Goal: Information Seeking & Learning: Learn about a topic

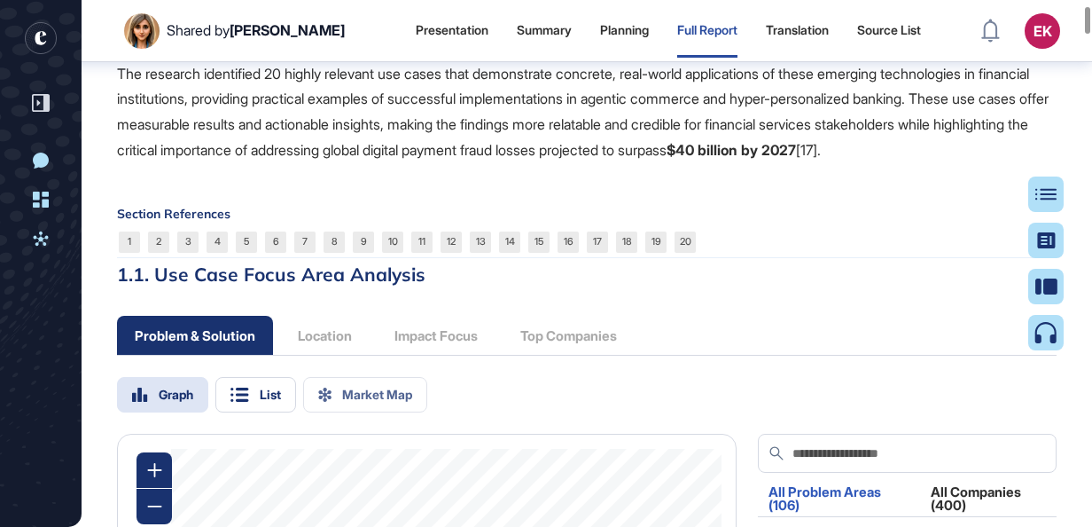
scroll to position [1760, 0]
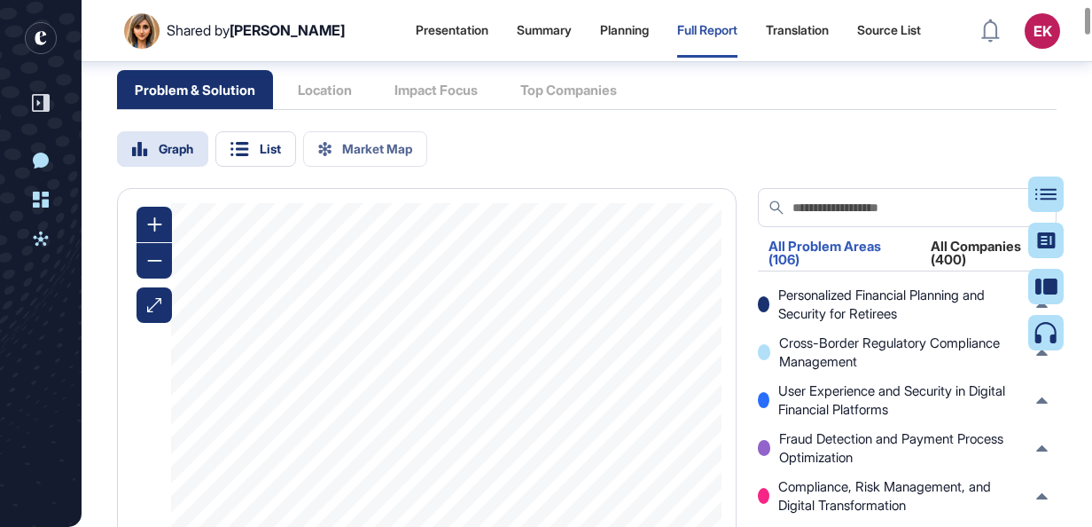
click at [458, 109] on div "Problem & Solution Location Impact Focus Top Companies" at bounding box center [376, 89] width 518 height 39
drag, startPoint x: 458, startPoint y: 170, endPoint x: 409, endPoint y: 209, distance: 63.1
click at [464, 199] on div "Problem & Solution Location Impact Focus Top Companies Graph List Market Map Re…" at bounding box center [587, 488] width 940 height 834
click at [229, 167] on div "List" at bounding box center [255, 148] width 81 height 35
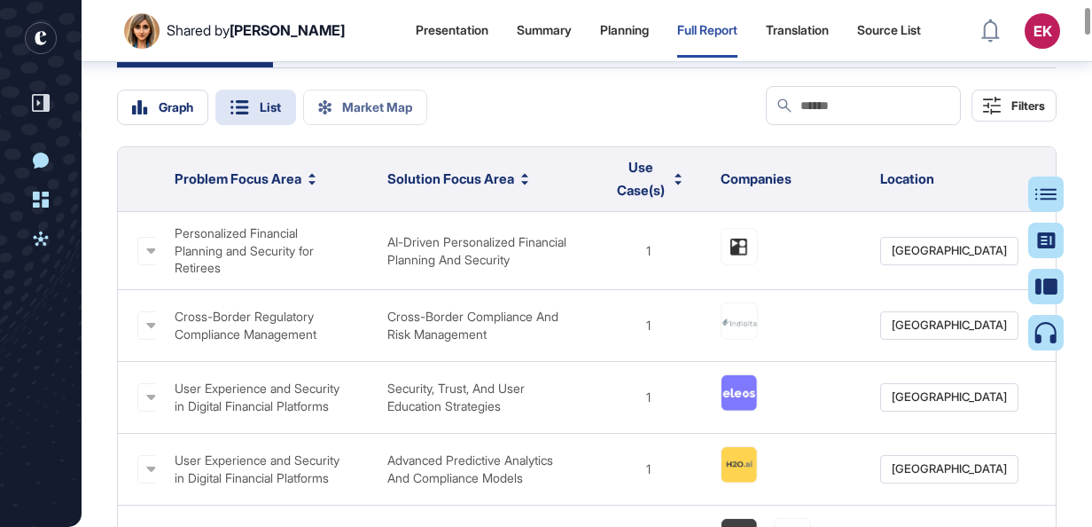
scroll to position [1801, 0]
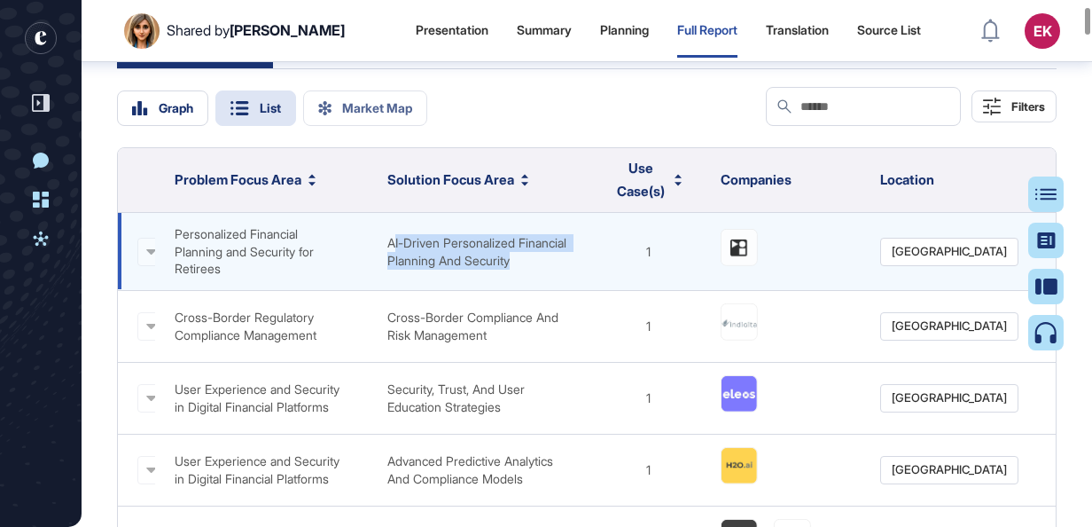
drag, startPoint x: 399, startPoint y: 321, endPoint x: 417, endPoint y: 362, distance: 44.5
click at [582, 269] on div "AI-Driven Personalized Financial Planning and Security" at bounding box center [481, 251] width 202 height 35
drag, startPoint x: 417, startPoint y: 362, endPoint x: 356, endPoint y: 358, distance: 60.4
click at [356, 291] on td "Personalized Financial Planning and Security for Retirees" at bounding box center [261, 252] width 213 height 78
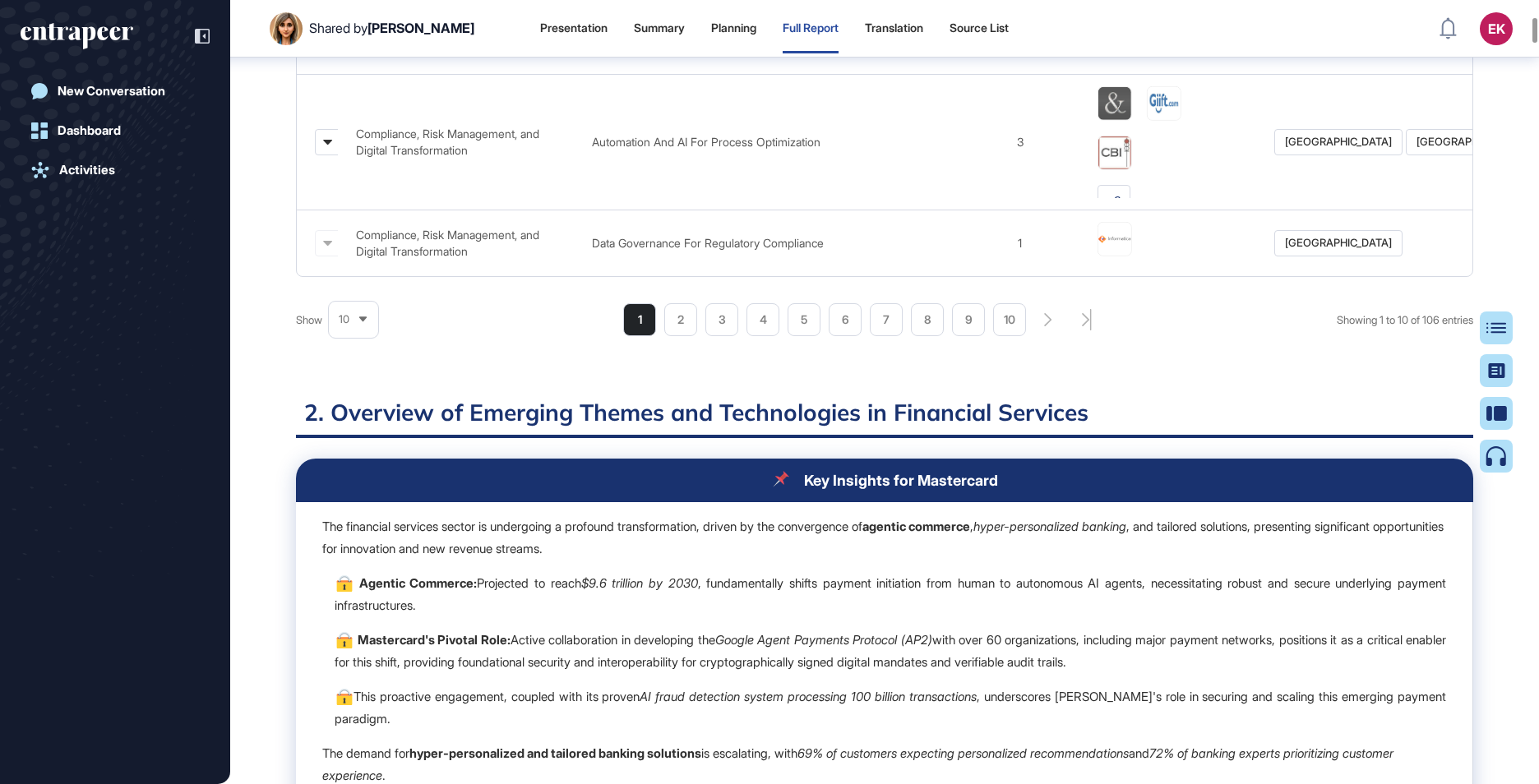
scroll to position [2539, 0]
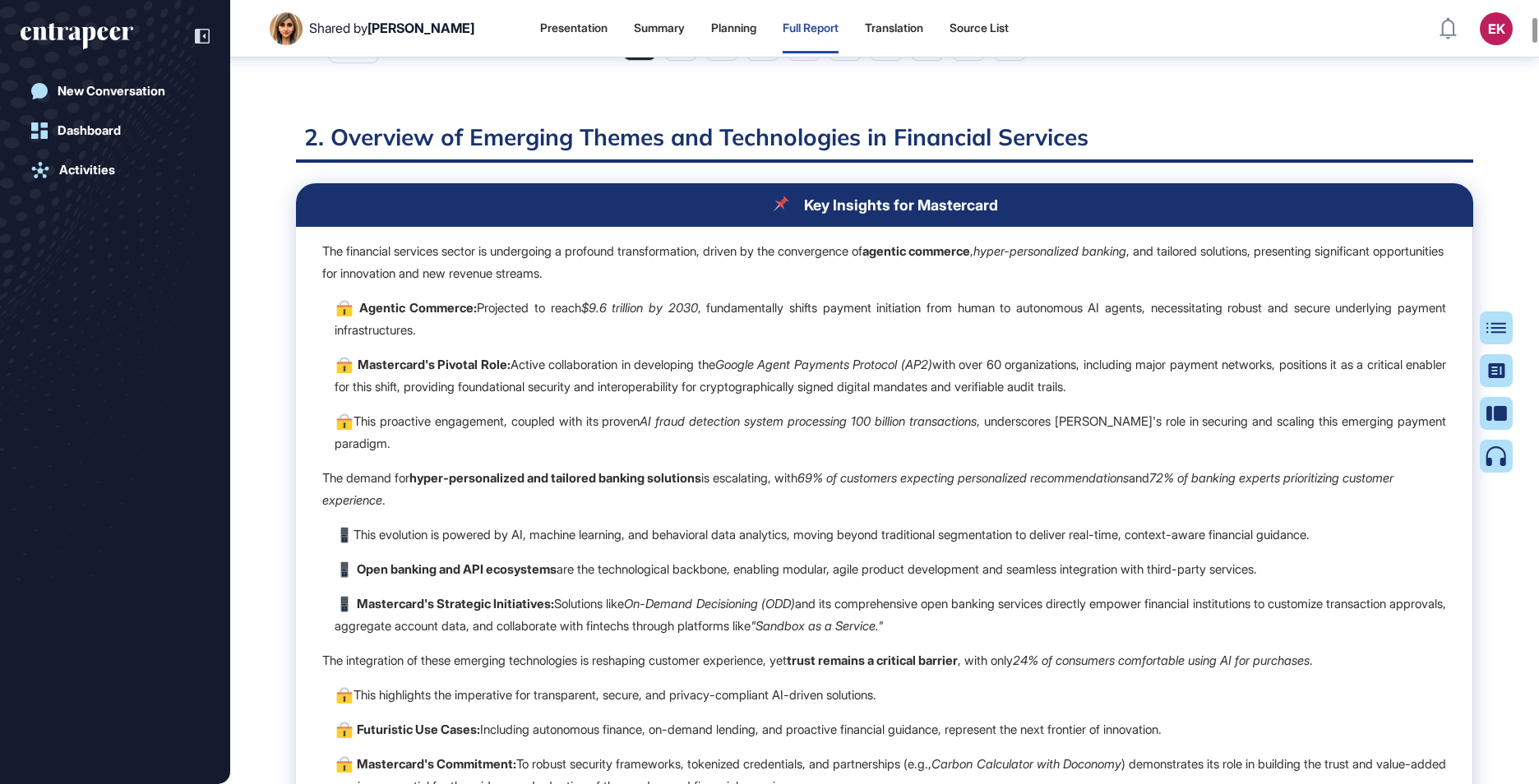
click at [632, 336] on td "The financial services sector is undergoing a profound transformation, driven b…" at bounding box center [884, 525] width 1177 height 597
drag, startPoint x: 632, startPoint y: 336, endPoint x: 536, endPoint y: 309, distance: 99.7
click at [536, 285] on p "The financial services sector is undergoing a profound transformation, driven b…" at bounding box center [884, 262] width 1124 height 44
click at [563, 341] on p "Agentic Commerce: Projected to reach $9.6 trillion by 2030 , fundamentally shif…" at bounding box center [890, 319] width 1112 height 44
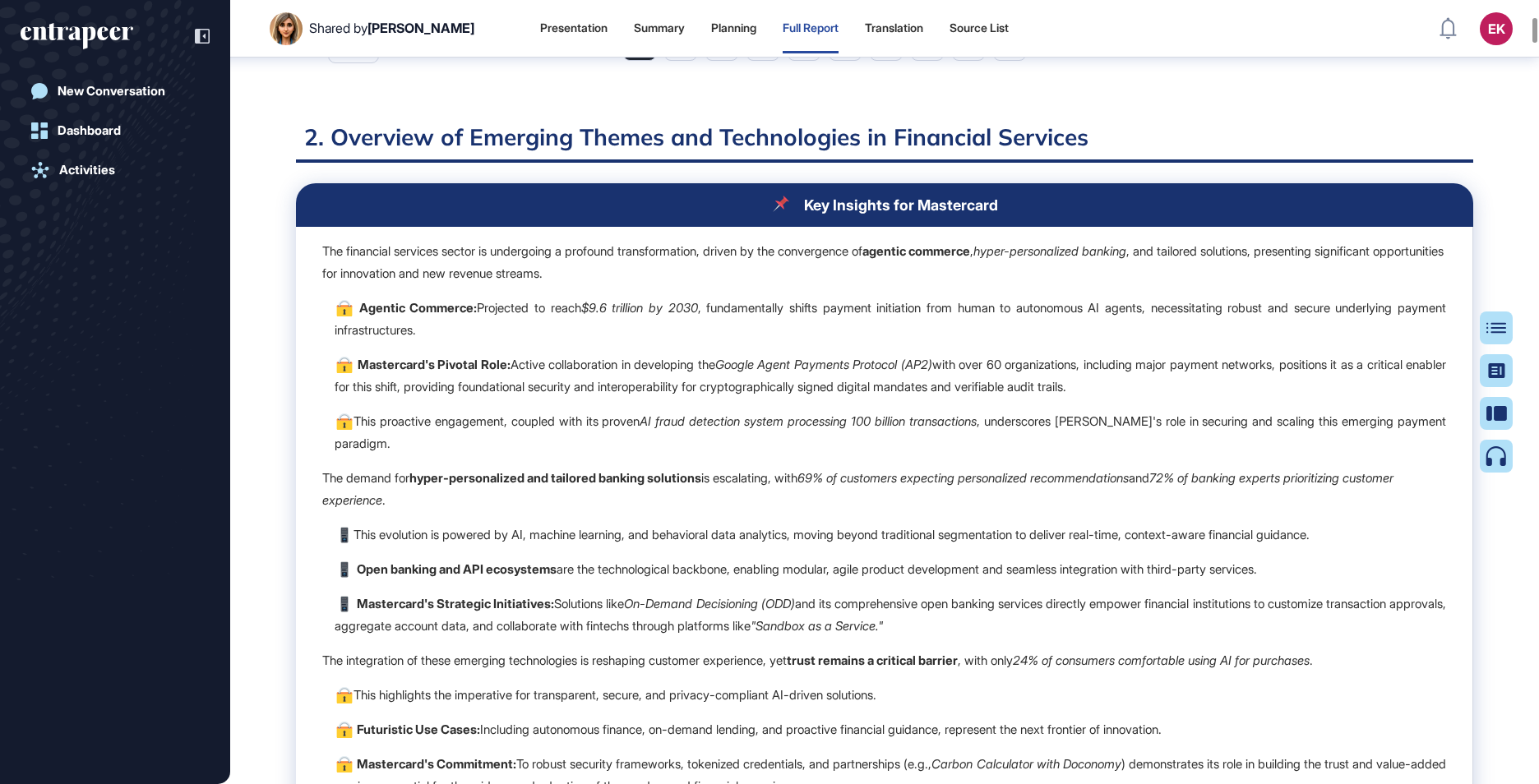
click at [563, 341] on p "Agentic Commerce: Projected to reach $9.6 trillion by 2030 , fundamentally shif…" at bounding box center [890, 319] width 1112 height 44
drag, startPoint x: 563, startPoint y: 363, endPoint x: 476, endPoint y: 374, distance: 87.7
click at [476, 341] on p "Agentic Commerce: Projected to reach $9.6 trillion by 2030 , fundamentally shif…" at bounding box center [890, 319] width 1112 height 44
click at [752, 454] on p "This proactive engagement, coupled with its proven AI fraud detection system pr…" at bounding box center [890, 432] width 1112 height 44
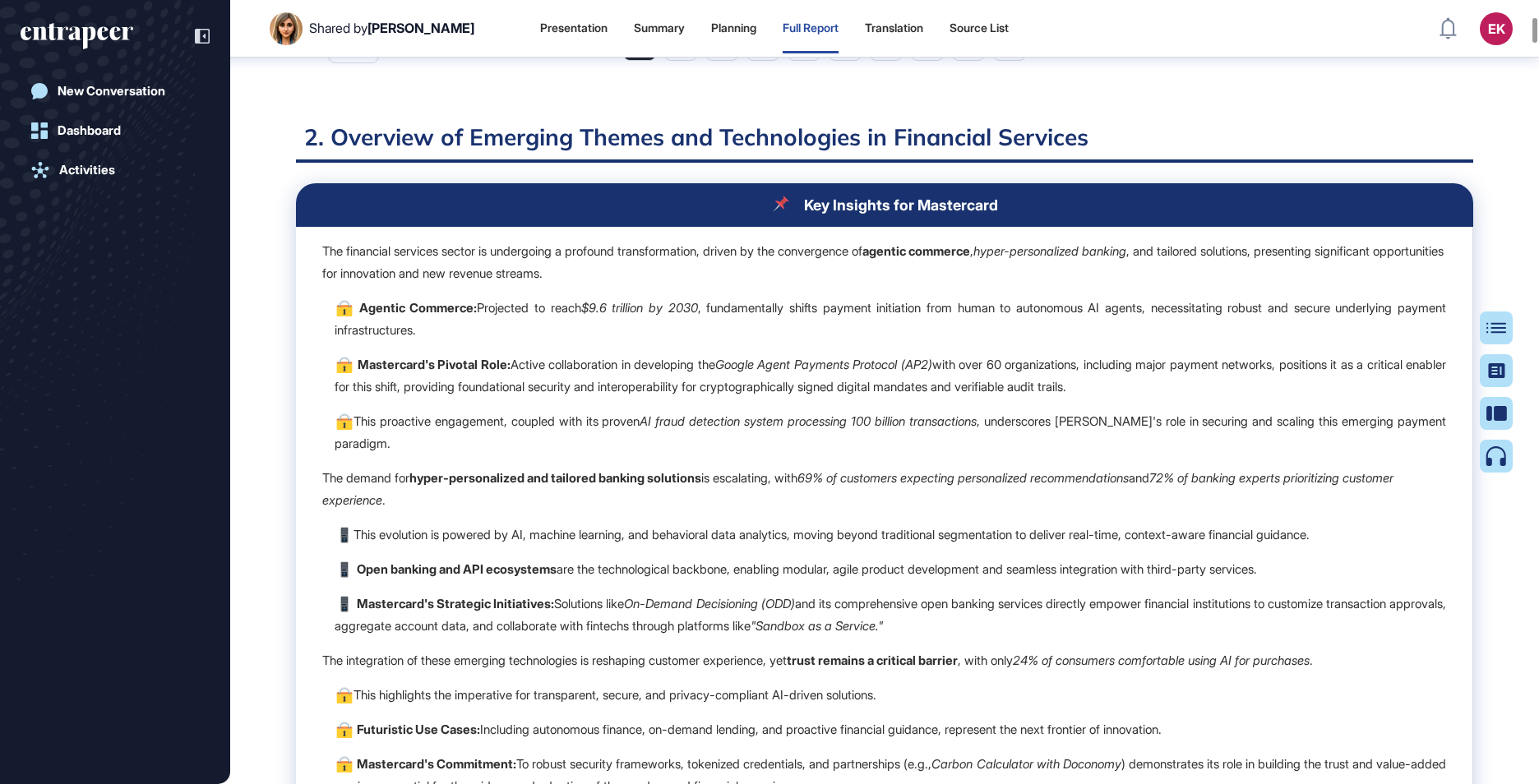
click at [752, 454] on p "This proactive engagement, coupled with its proven AI fraud detection system pr…" at bounding box center [890, 432] width 1112 height 44
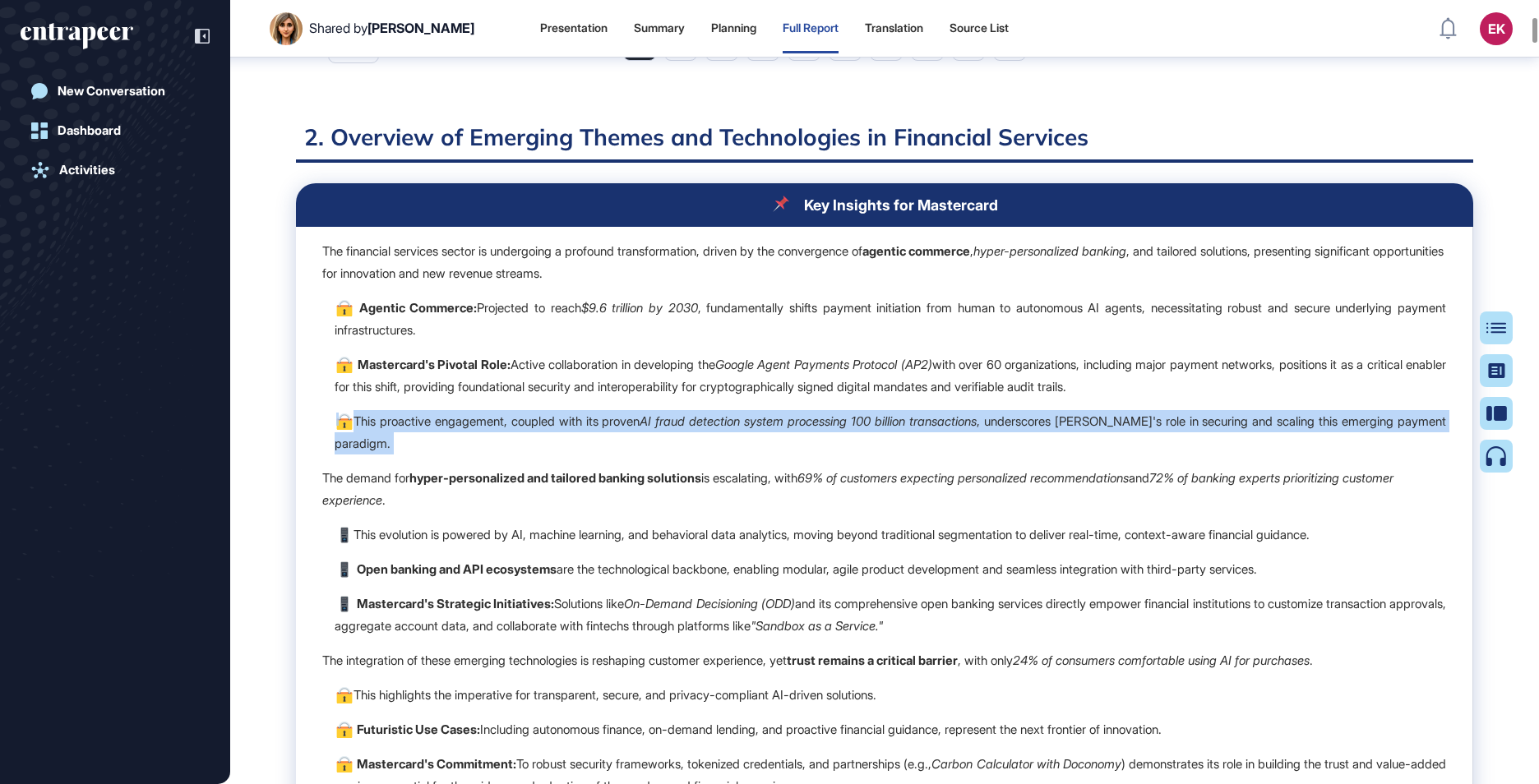
drag, startPoint x: 752, startPoint y: 459, endPoint x: 751, endPoint y: 513, distance: 54.0
click at [750, 454] on p "This proactive engagement, coupled with its proven AI fraud detection system pr…" at bounding box center [890, 432] width 1112 height 44
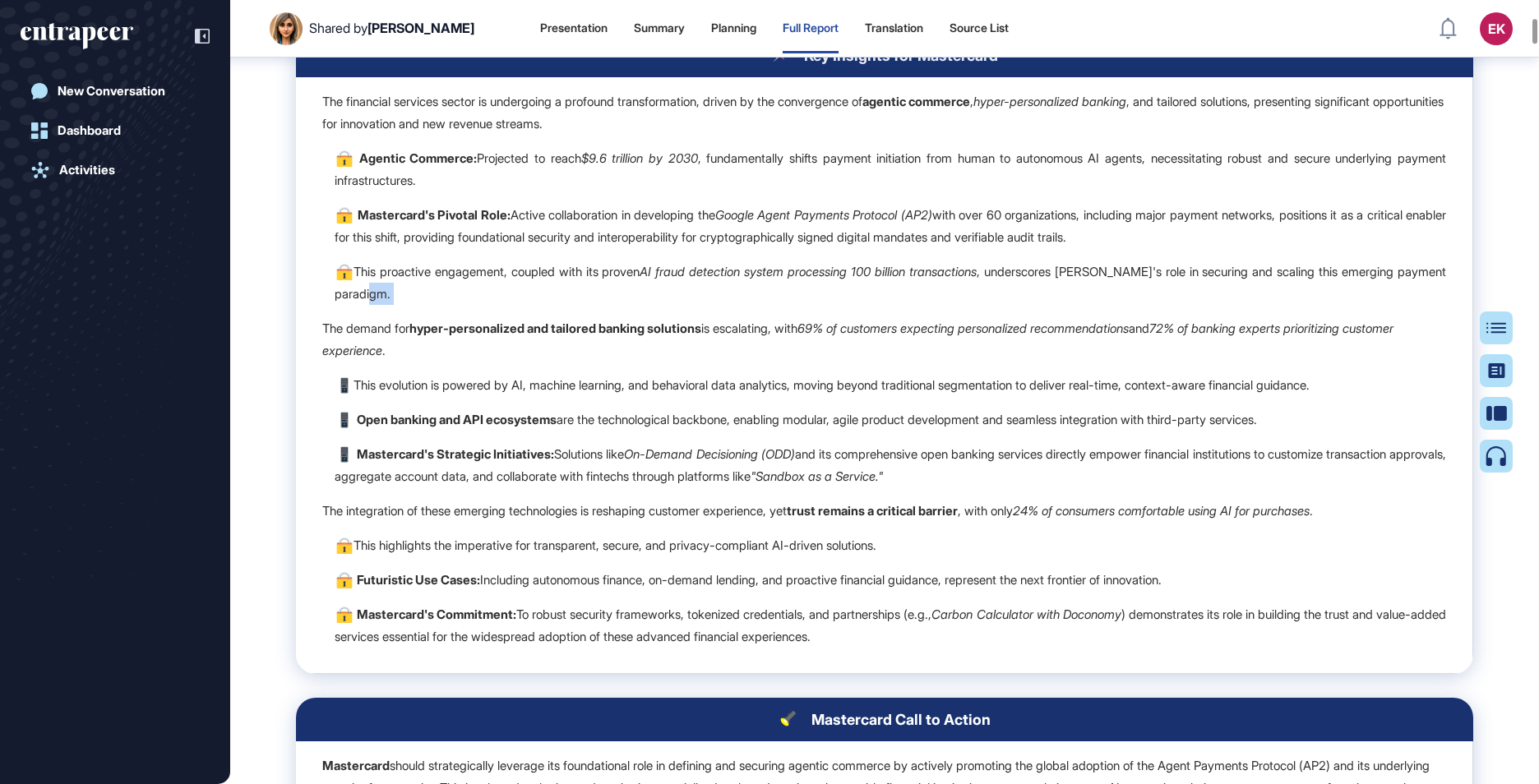
scroll to position [2687, 0]
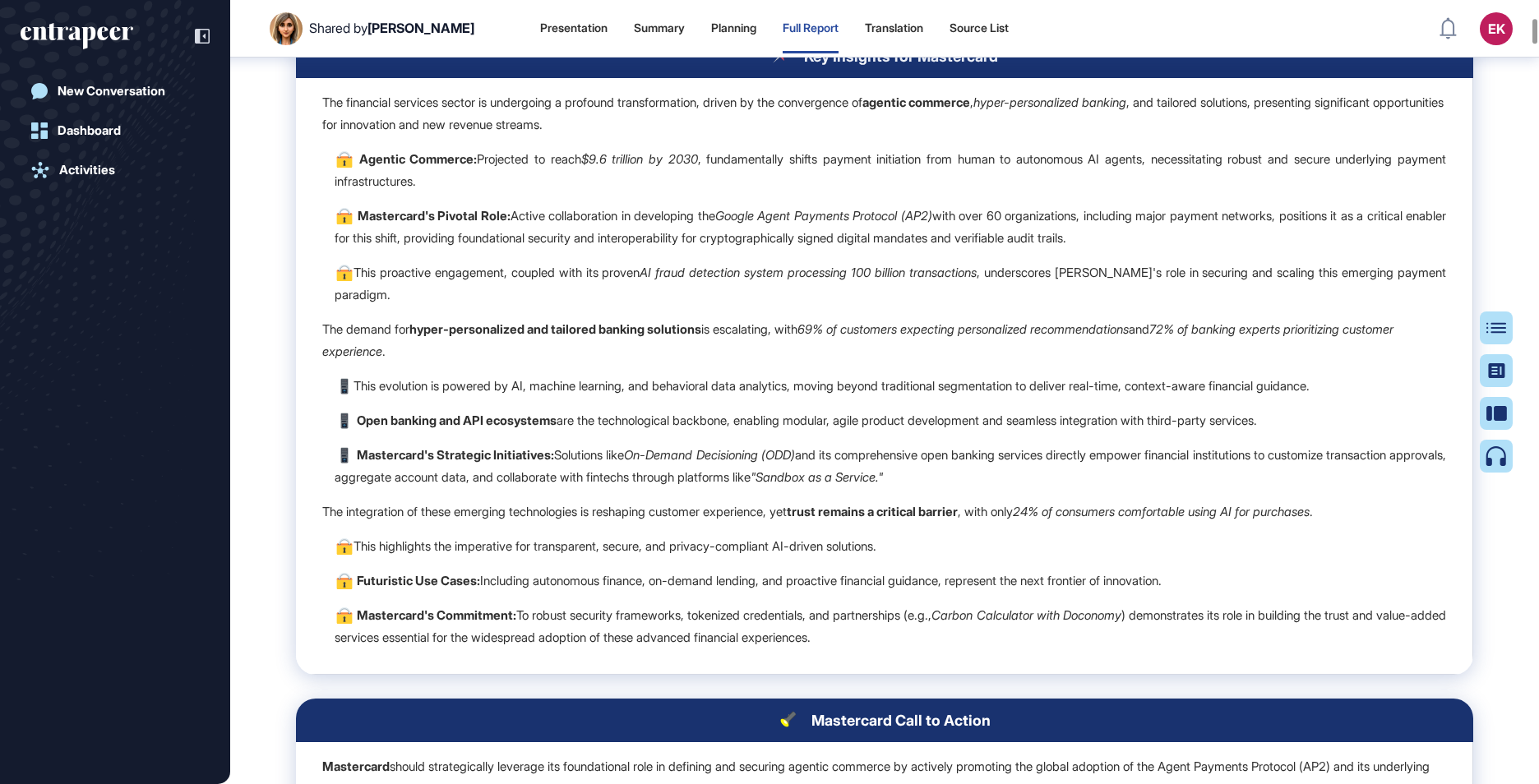
click at [751, 487] on p "Mastercard's Strategic Initiatives: Solutions like On-Demand Decisioning (ODD) …" at bounding box center [890, 466] width 1112 height 44
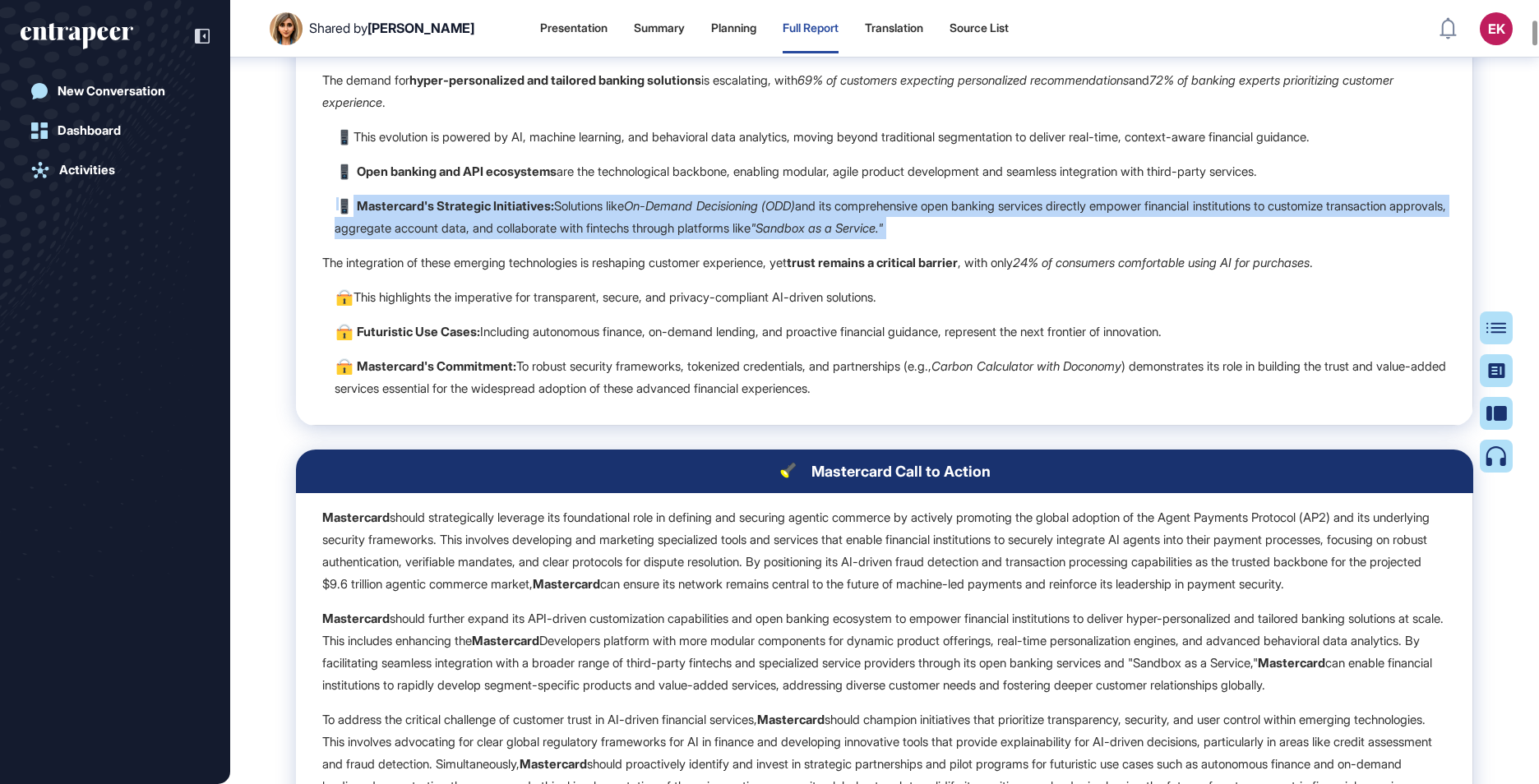
scroll to position [2935, 0]
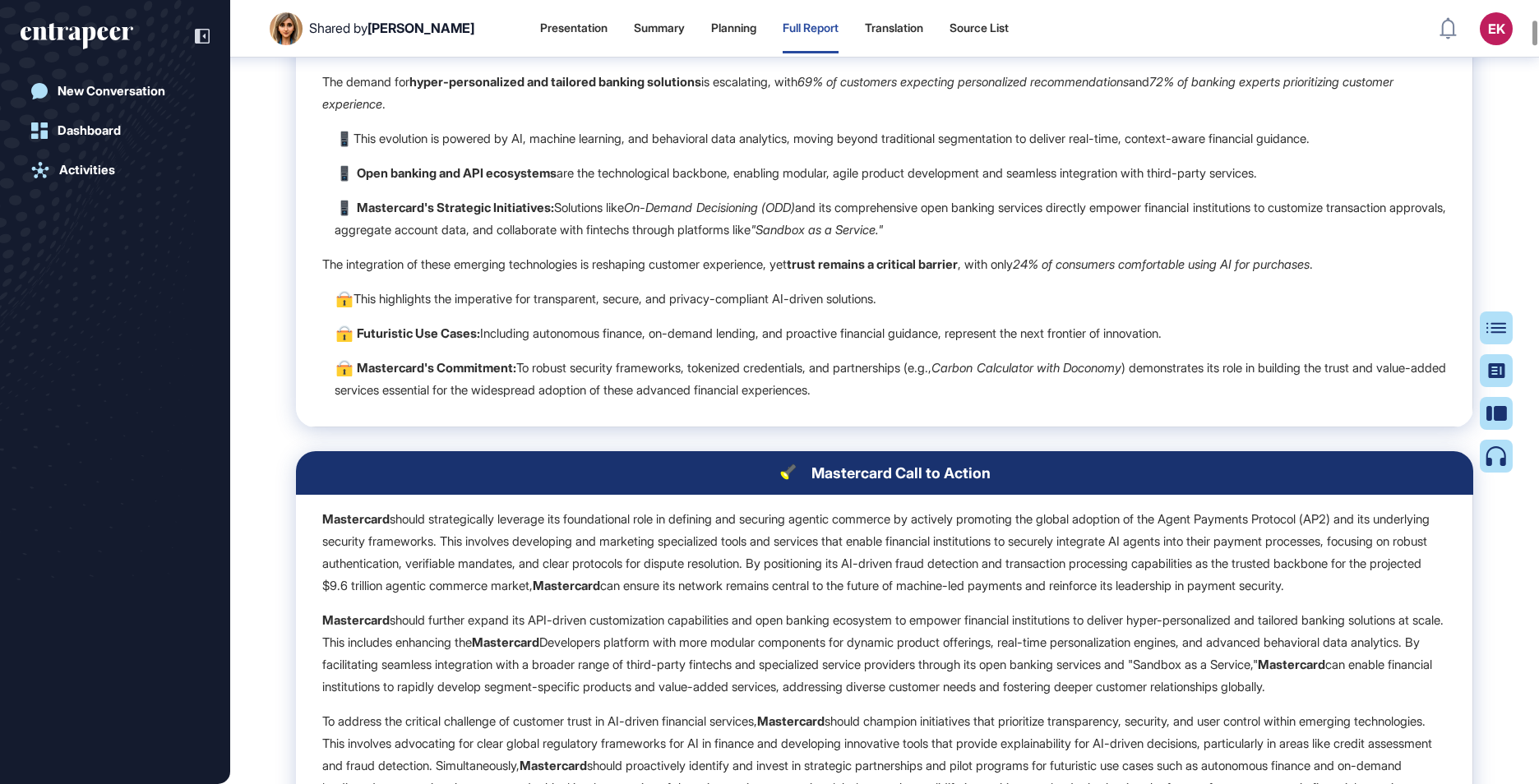
click at [668, 345] on p "Futuristic Use Cases: Including autonomous finance, on-demand lending, and proa…" at bounding box center [890, 334] width 1112 height 22
drag, startPoint x: 668, startPoint y: 376, endPoint x: 795, endPoint y: 435, distance: 140.0
click at [795, 401] on p "Mastercard's Commitment: To robust security frameworks, tokenized credentials, …" at bounding box center [890, 379] width 1112 height 44
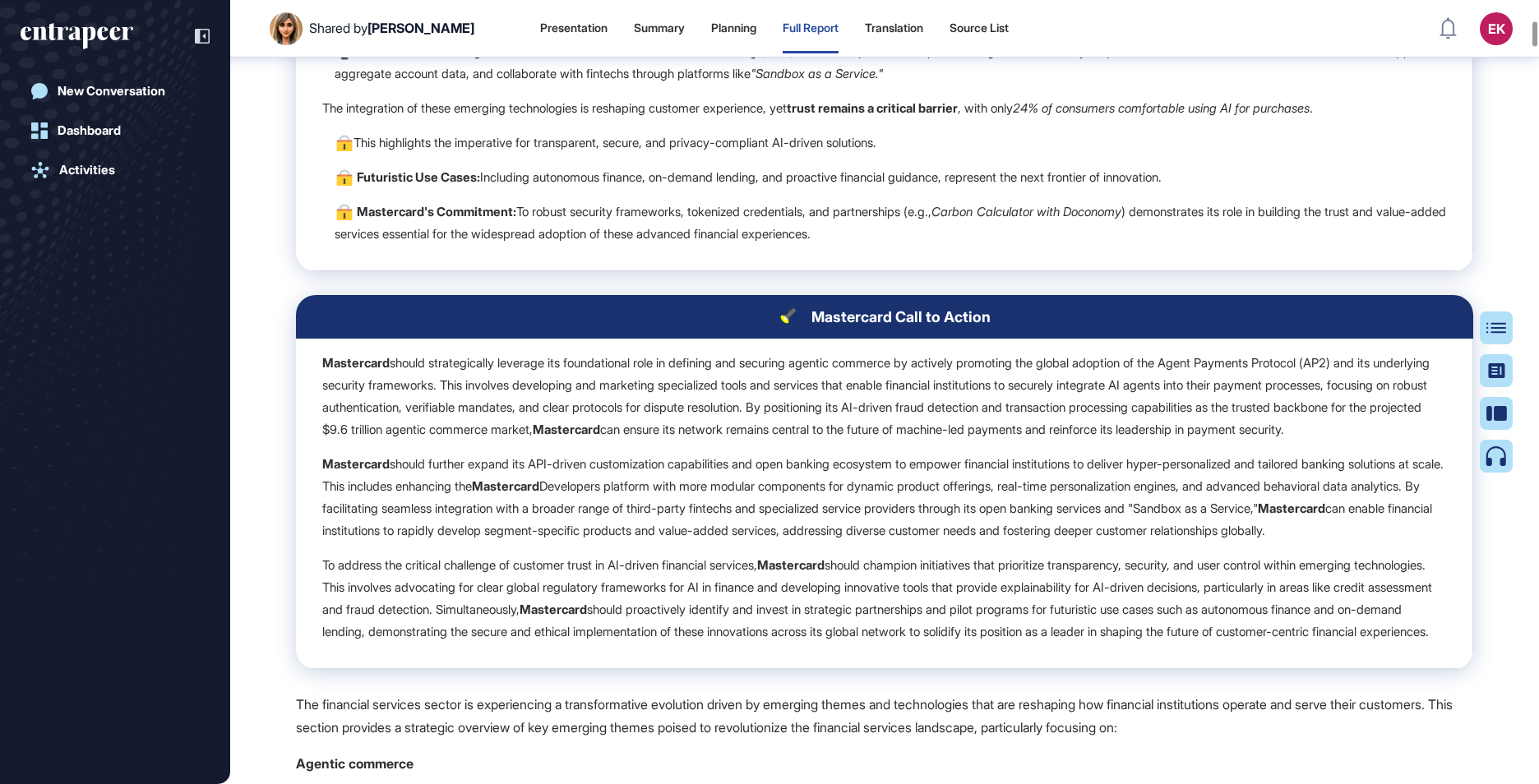
scroll to position [3092, 0]
click at [795, 435] on p "Mastercard should strategically leverage its foundational role in defining and …" at bounding box center [884, 396] width 1124 height 89
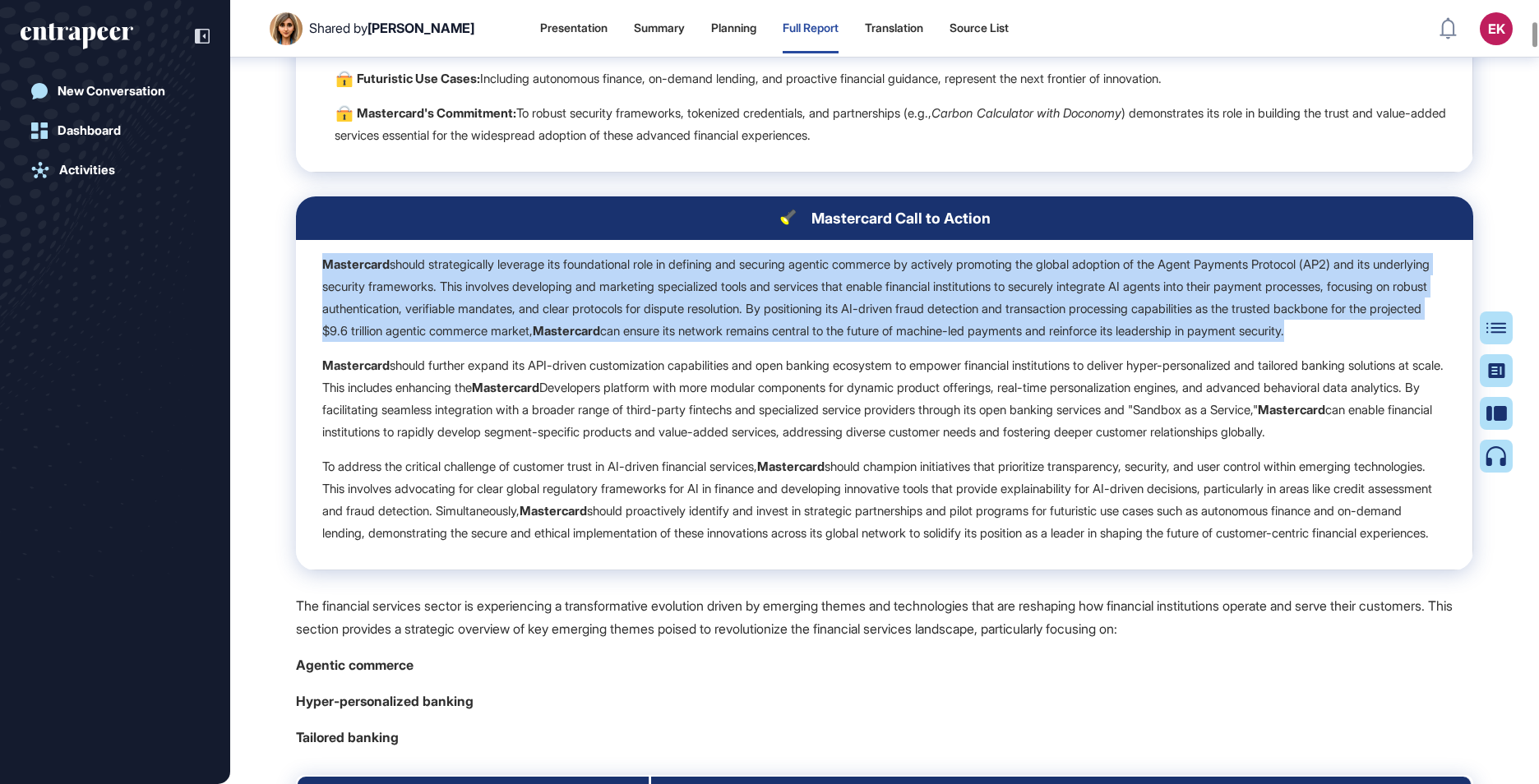
scroll to position [3191, 0]
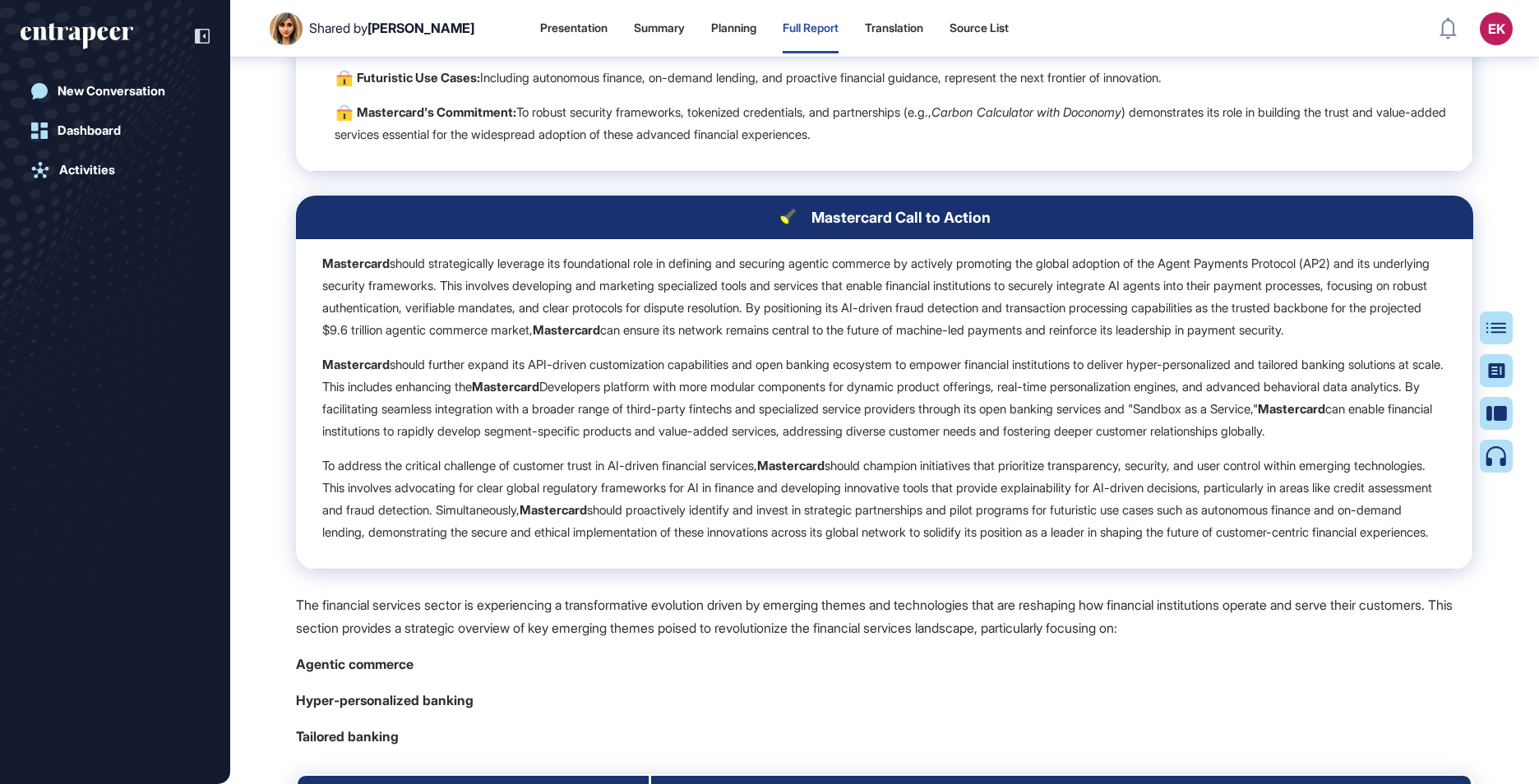
drag, startPoint x: 795, startPoint y: 435, endPoint x: 770, endPoint y: 470, distance: 43.0
click at [770, 442] on p "Mastercard should further expand its API-driven customization capabilities and …" at bounding box center [884, 398] width 1124 height 89
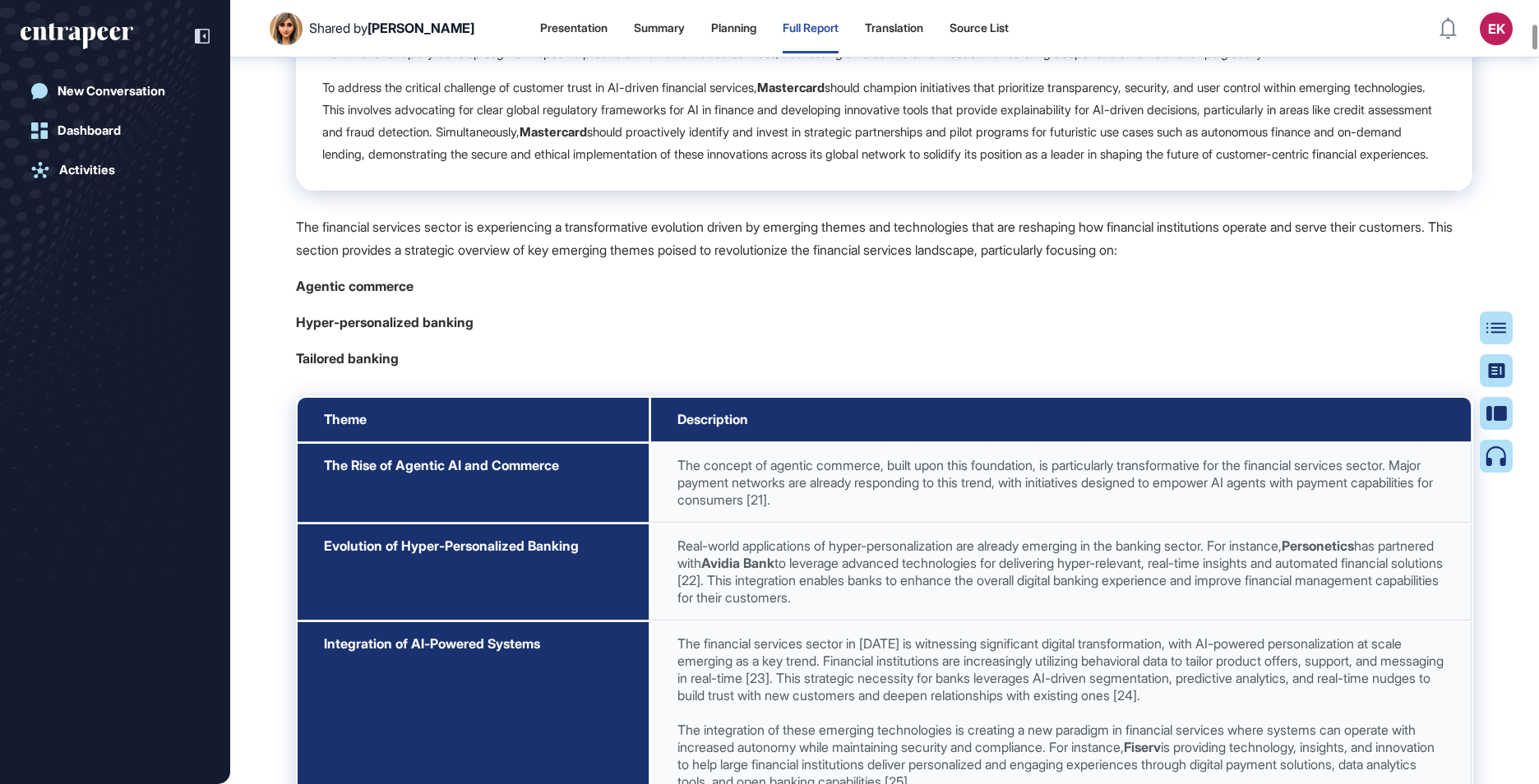
scroll to position [3570, 0]
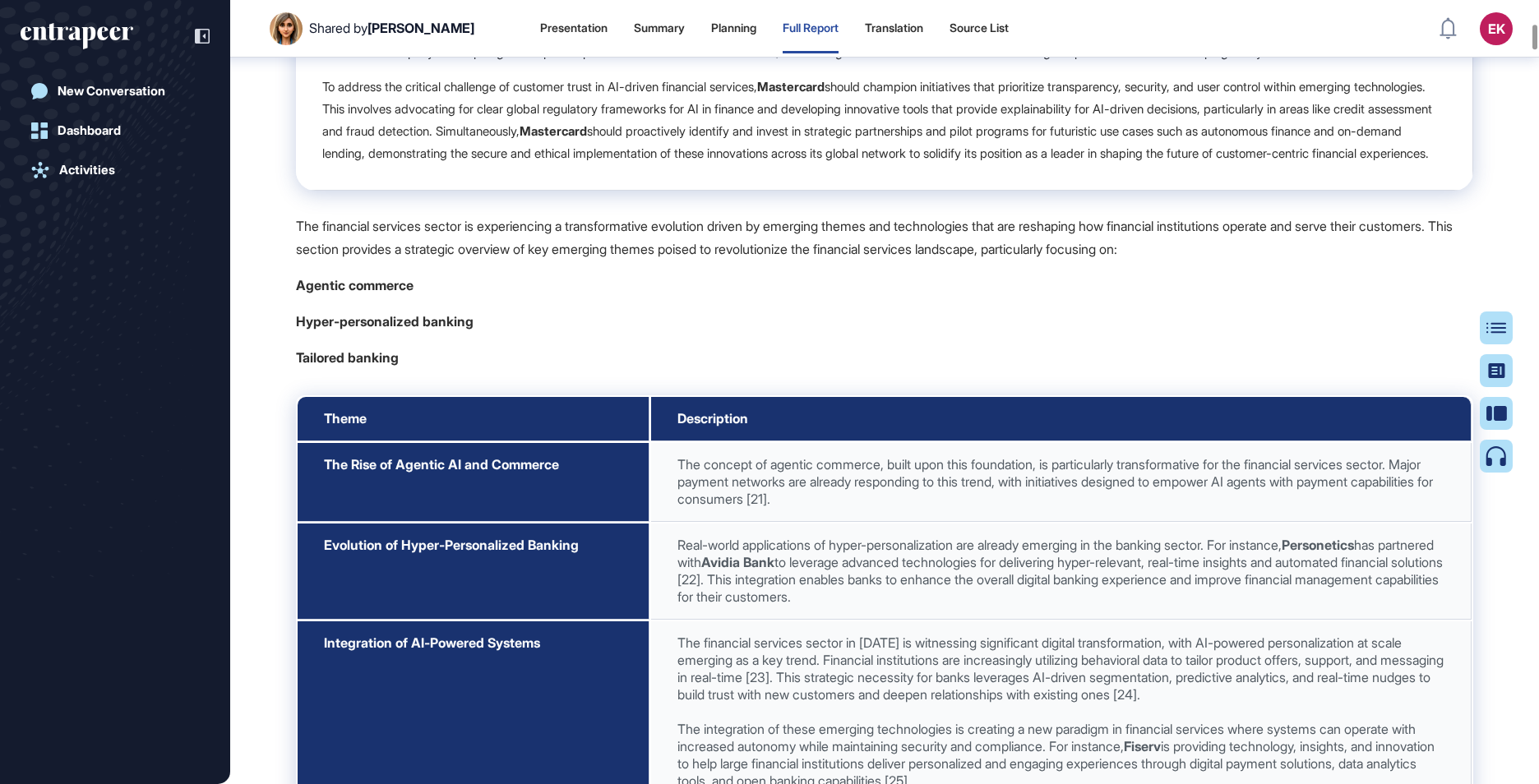
click at [777, 262] on p "The financial services sector is experiencing a transformative evolution driven…" at bounding box center [884, 237] width 1177 height 47
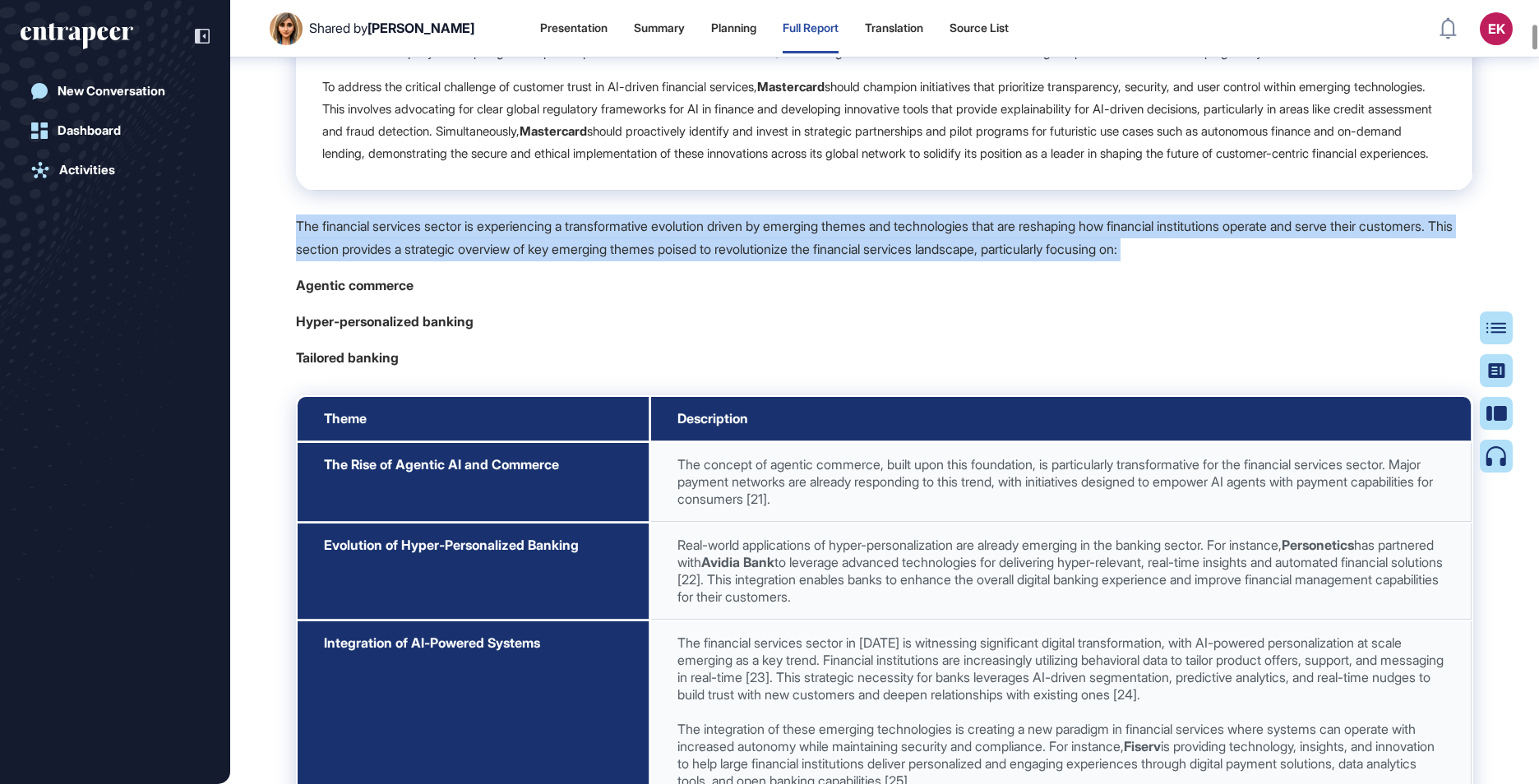
click at [777, 262] on p "The financial services sector is experiencing a transformative evolution driven…" at bounding box center [884, 237] width 1177 height 47
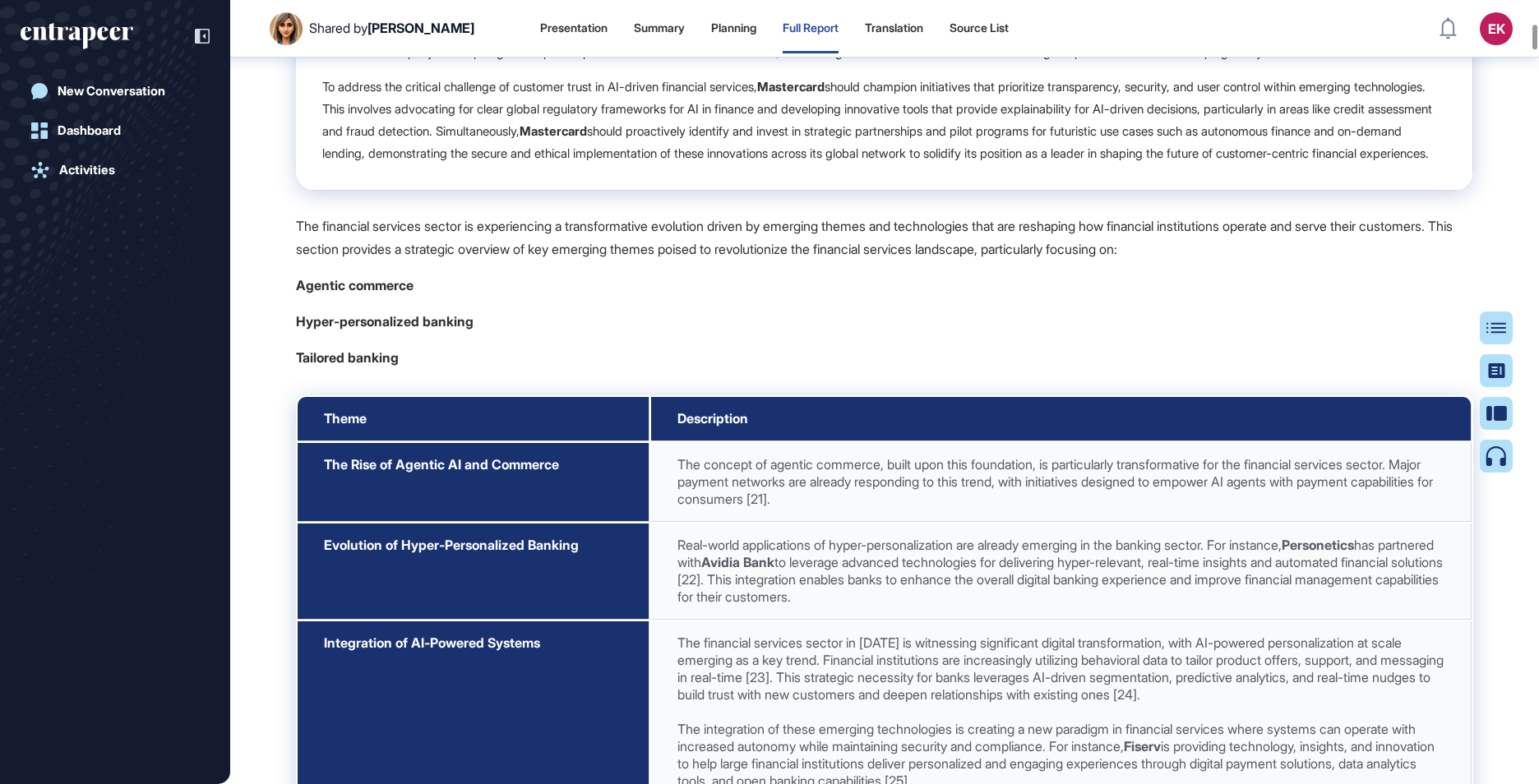
click at [613, 191] on td "Mastercard should strategically leverage its foundational role in defining and …" at bounding box center [884, 25] width 1177 height 330
drag, startPoint x: 425, startPoint y: 489, endPoint x: 291, endPoint y: 380, distance: 172.7
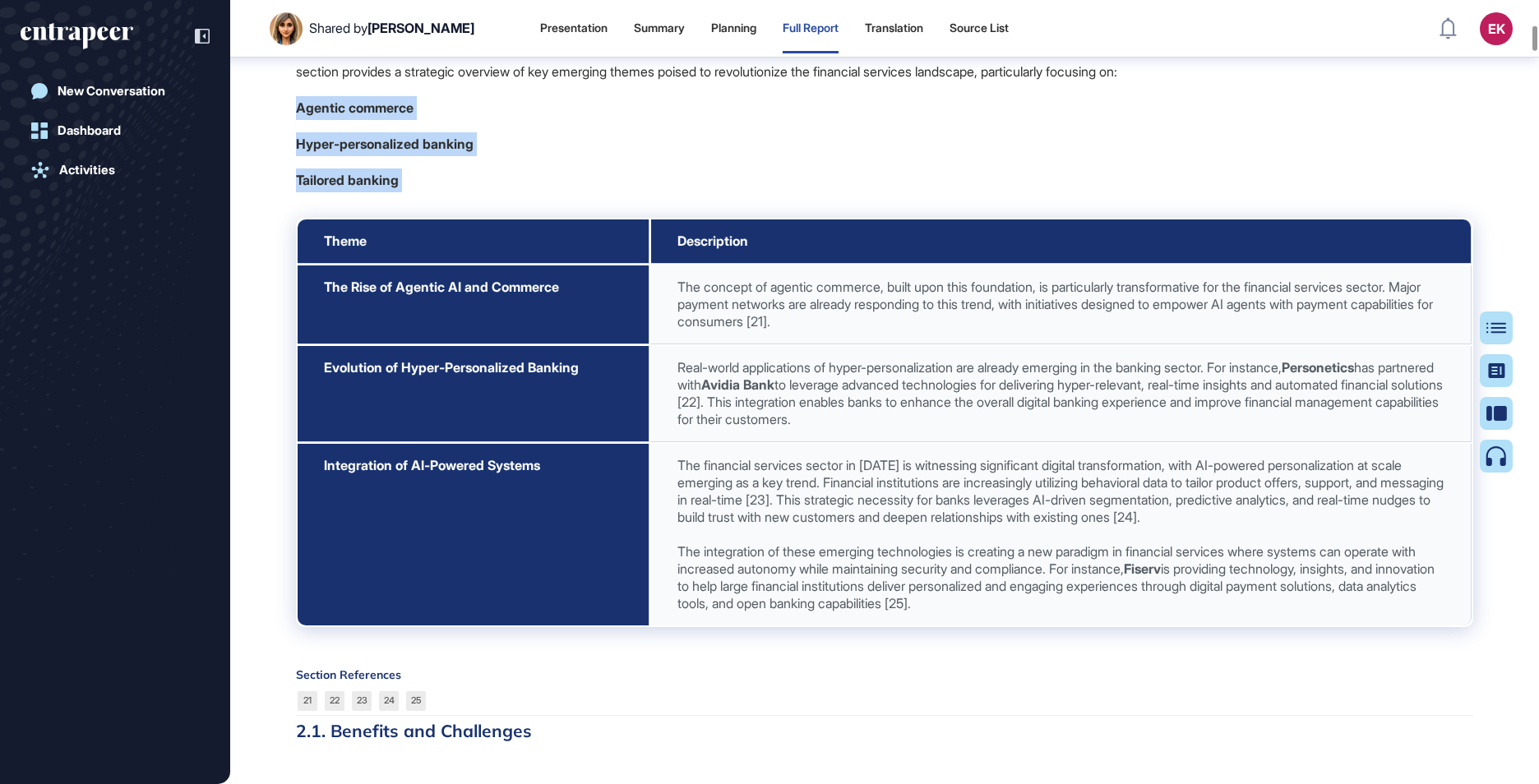
scroll to position [3748, 0]
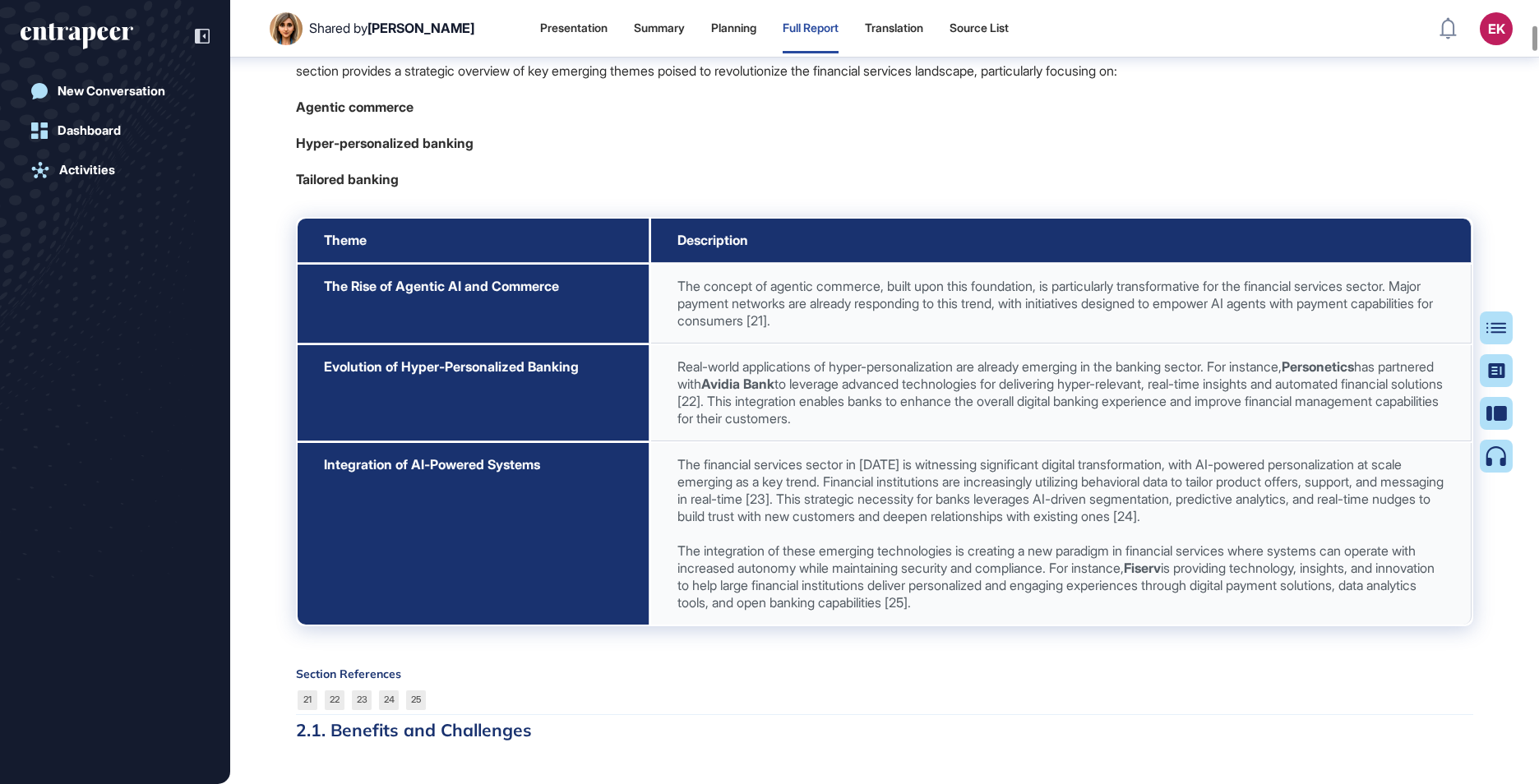
click at [721, 426] on span "Real-world applications of hyper-personalization are already emerging in the ba…" at bounding box center [1060, 393] width 765 height 69
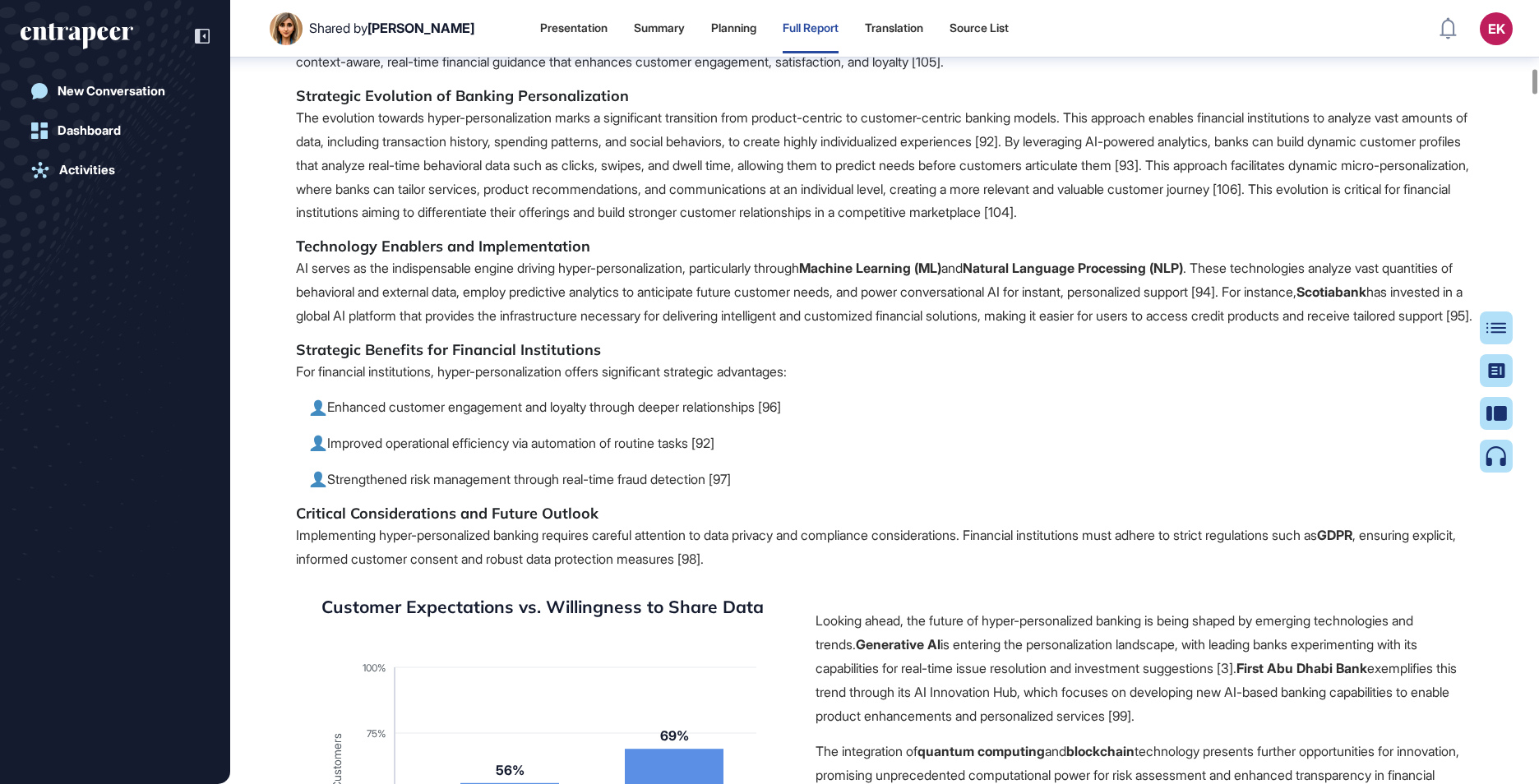
scroll to position [10438, 0]
click at [447, 75] on p "Hyper-personalized banking represents a transformative shift from traditional b…" at bounding box center [884, 16] width 1177 height 119
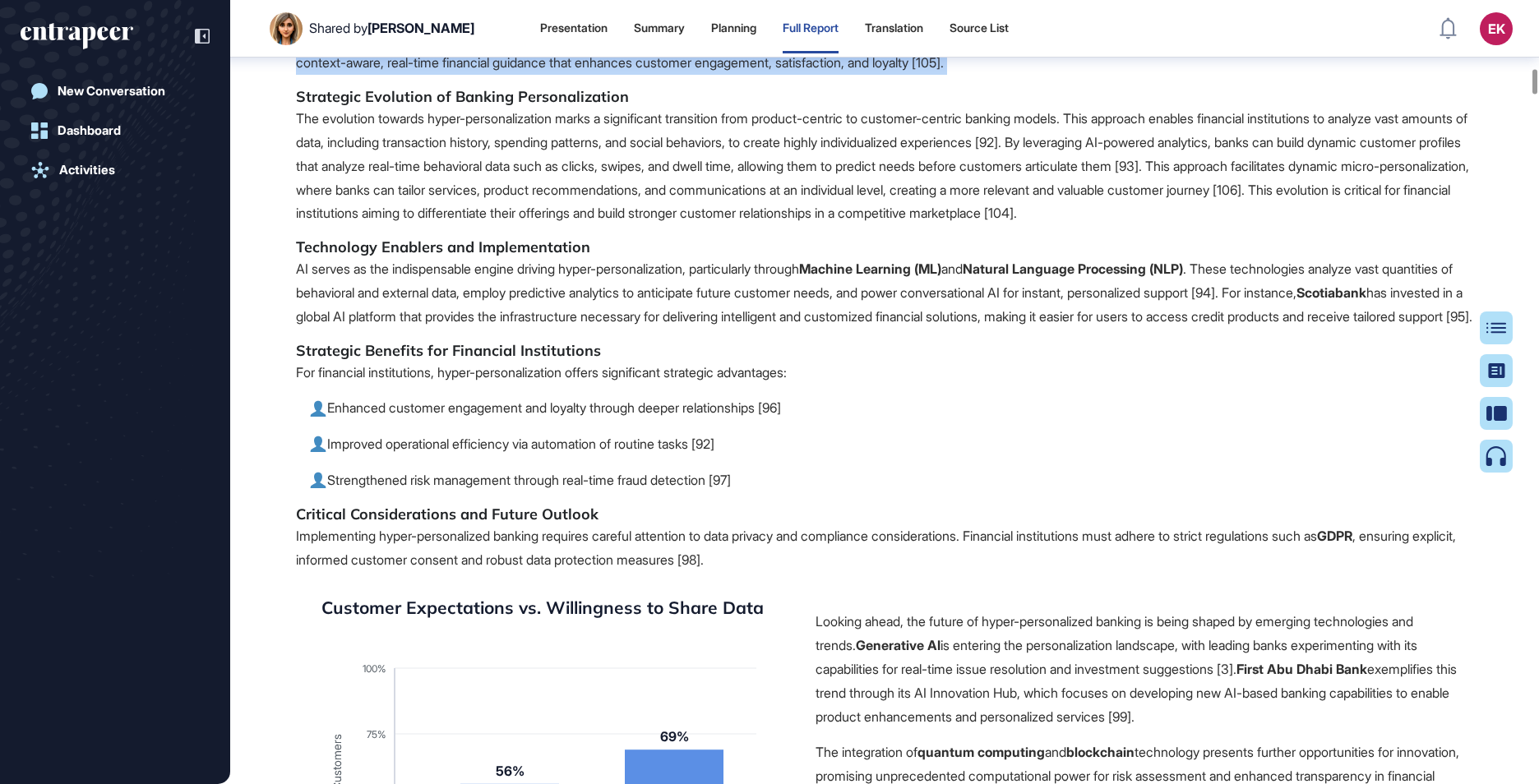
click at [447, 75] on p "Hyper-personalized banking represents a transformative shift from traditional b…" at bounding box center [884, 16] width 1177 height 119
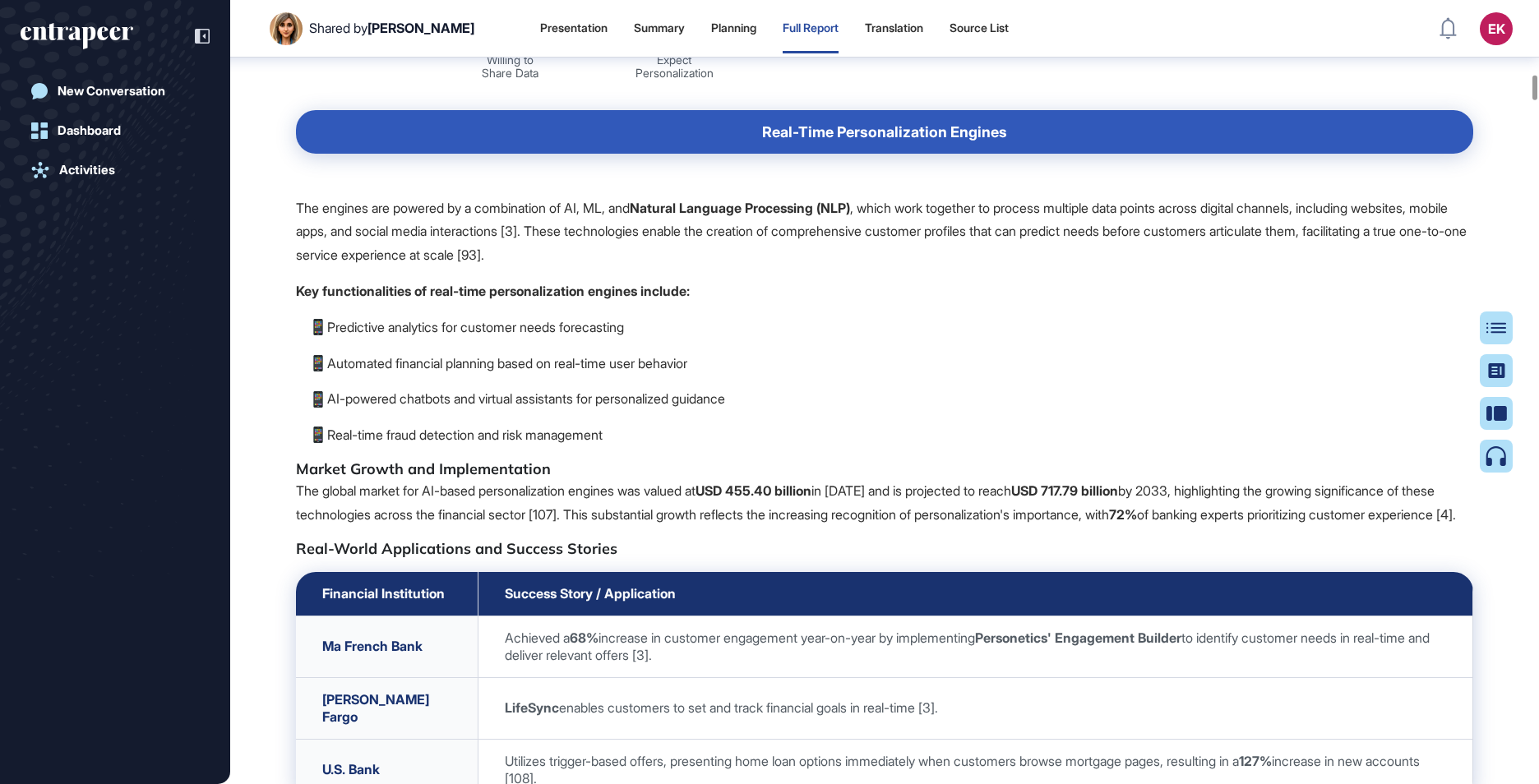
scroll to position [11360, 0]
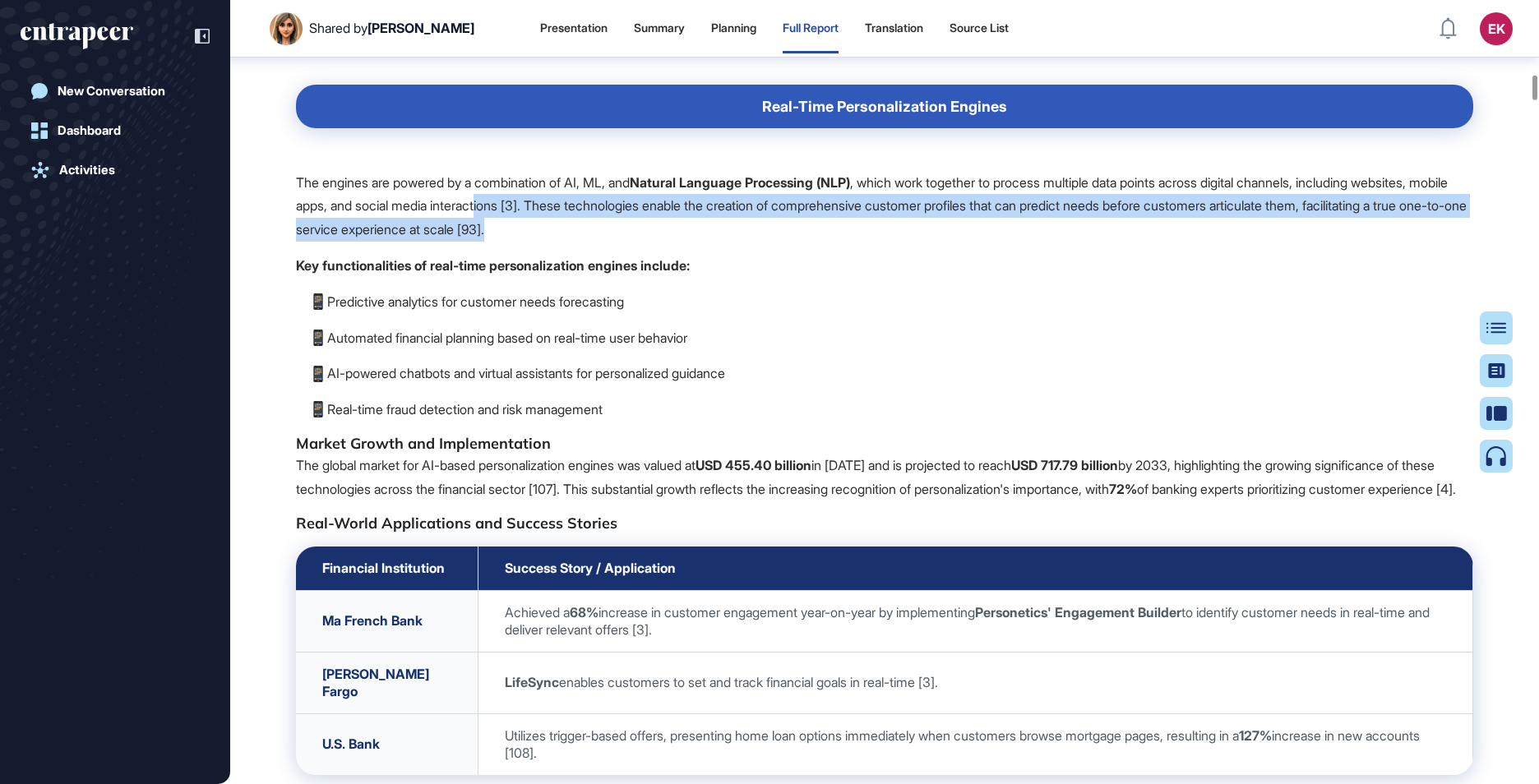
drag, startPoint x: 744, startPoint y: 602, endPoint x: 592, endPoint y: 590, distance: 152.5
click at [592, 242] on p "The engines are powered by a combination of AI, ML, and Natural Language Proces…" at bounding box center [884, 206] width 1177 height 70
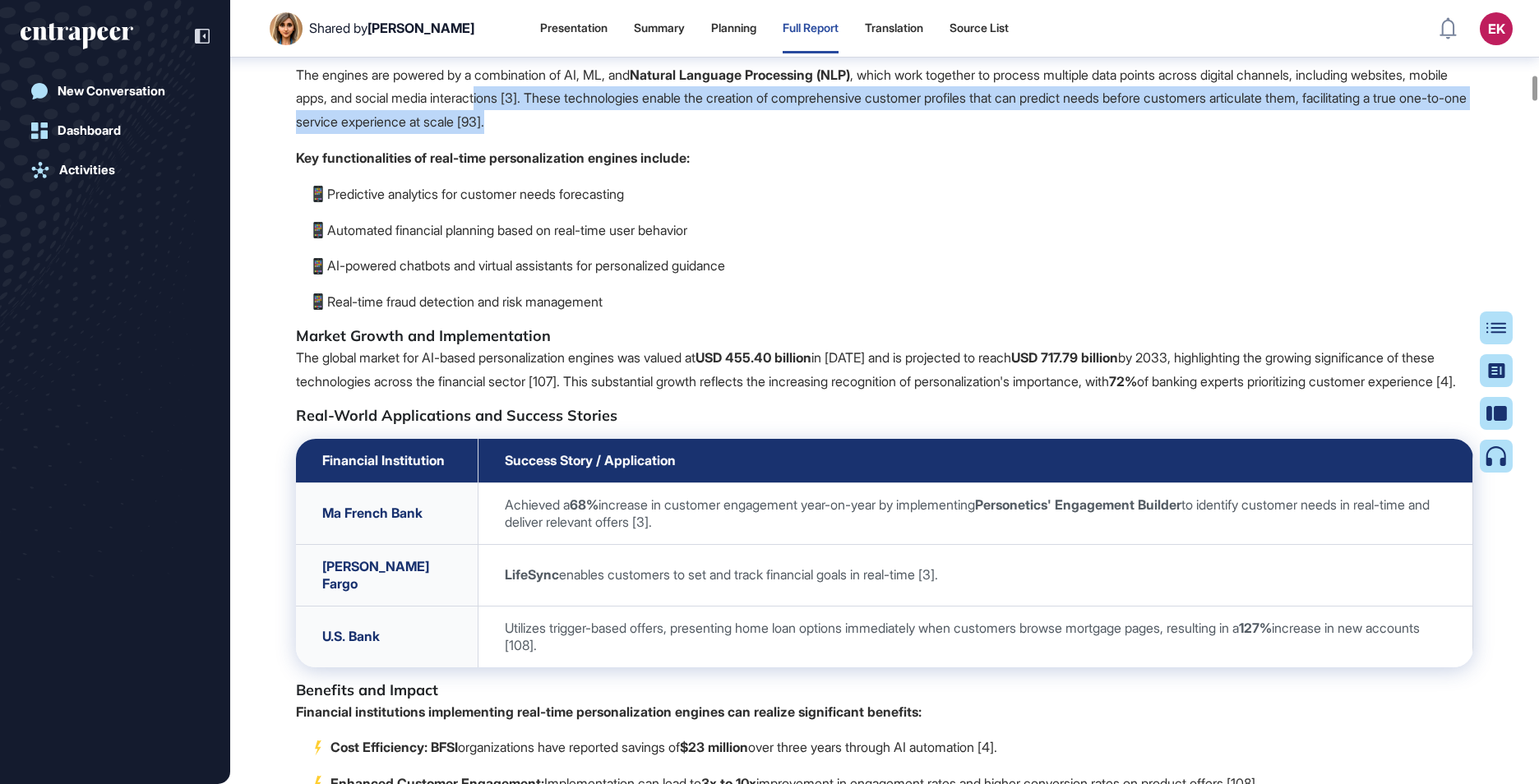
scroll to position [11488, 0]
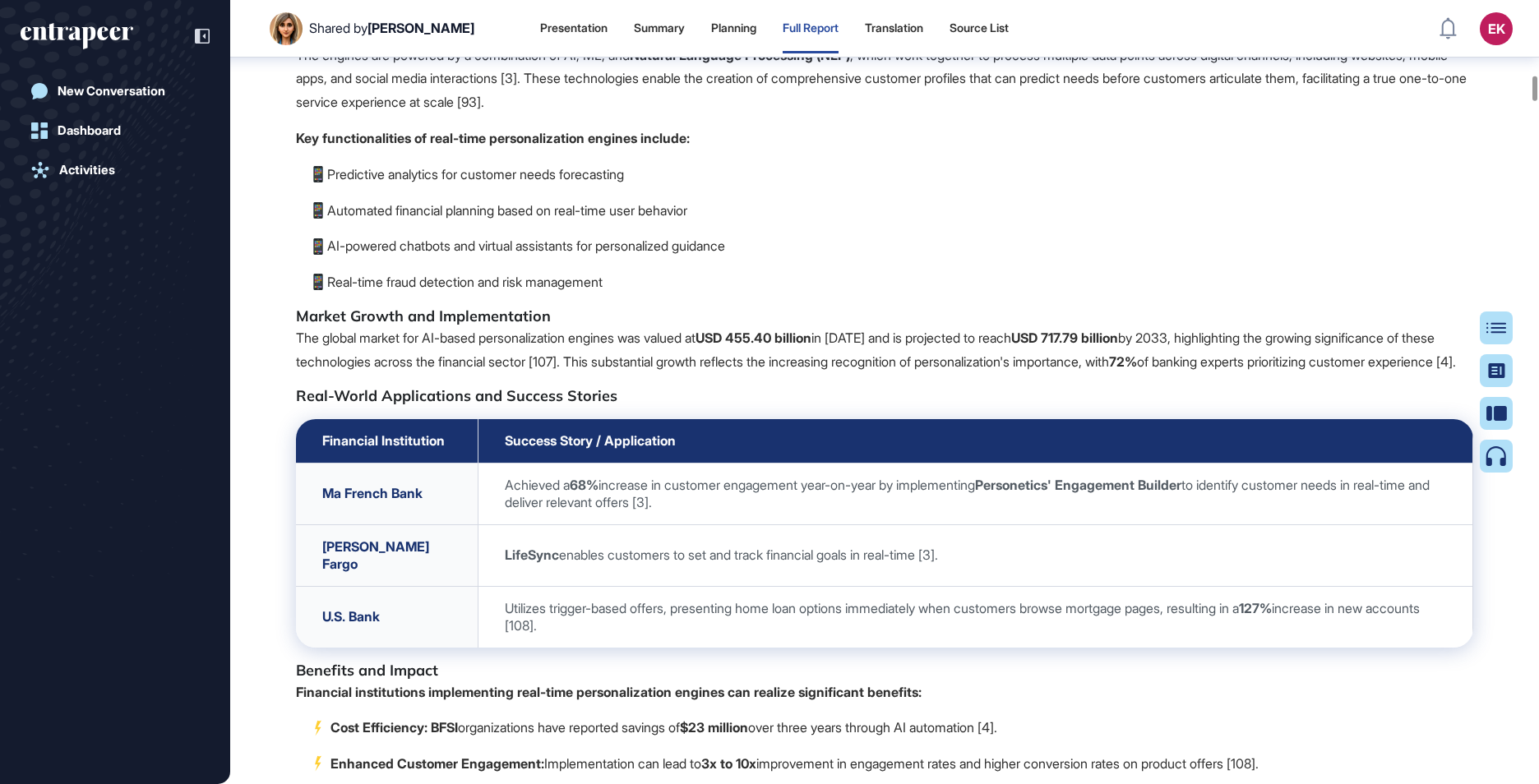
click at [592, 222] on p "Automated financial planning based on real-time user behavior" at bounding box center [891, 211] width 1164 height 24
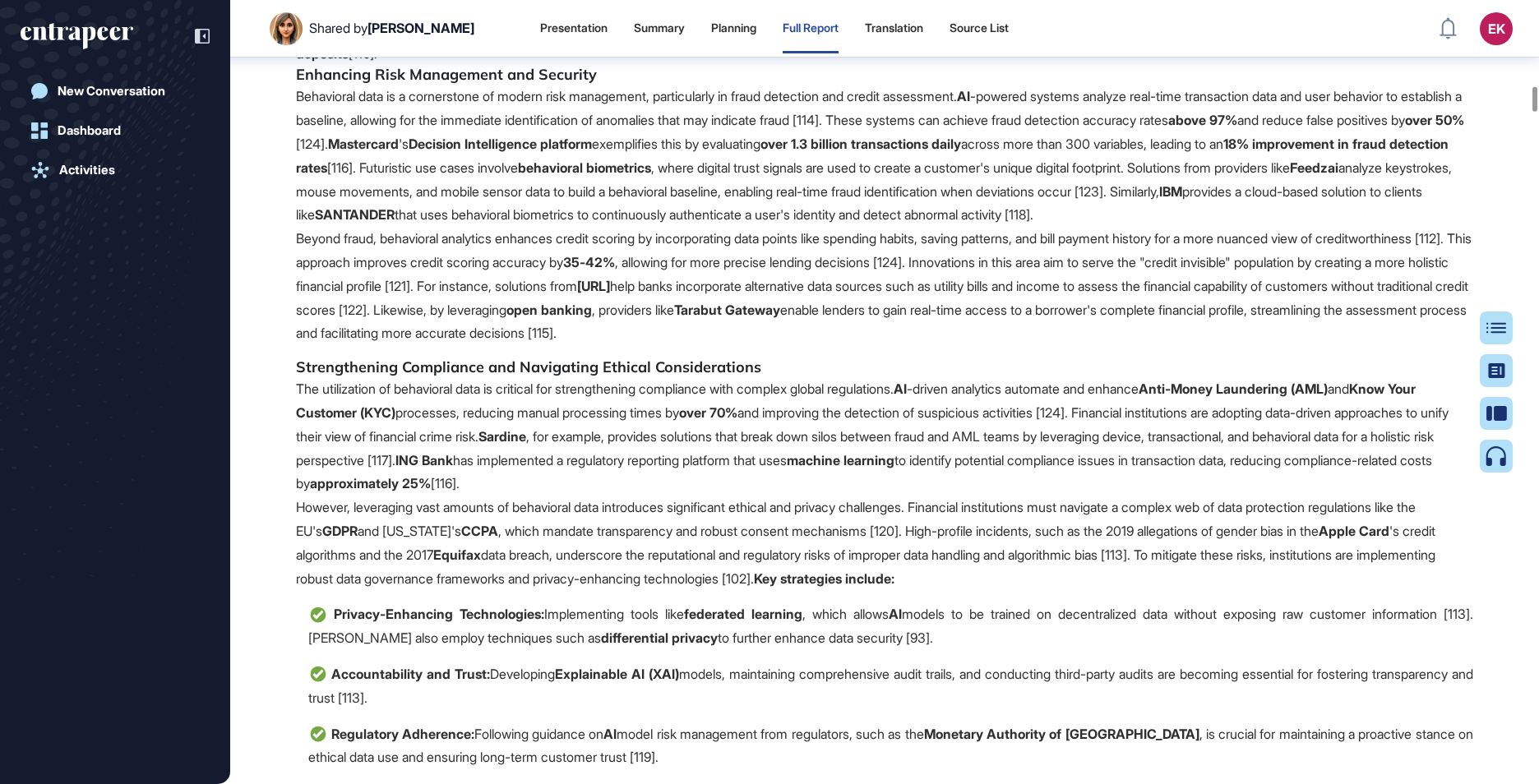
scroll to position [13118, 0]
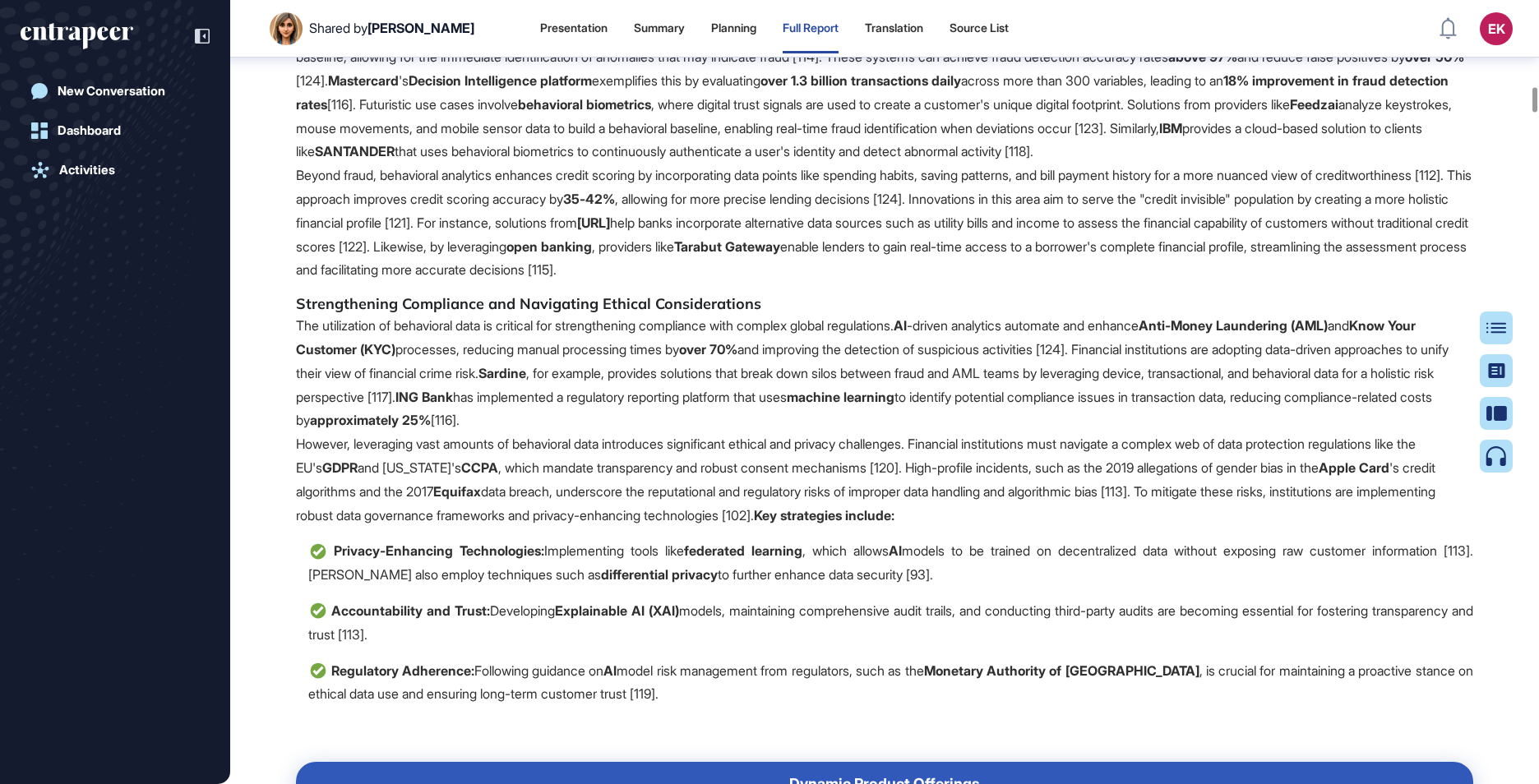
scroll to position [13212, 0]
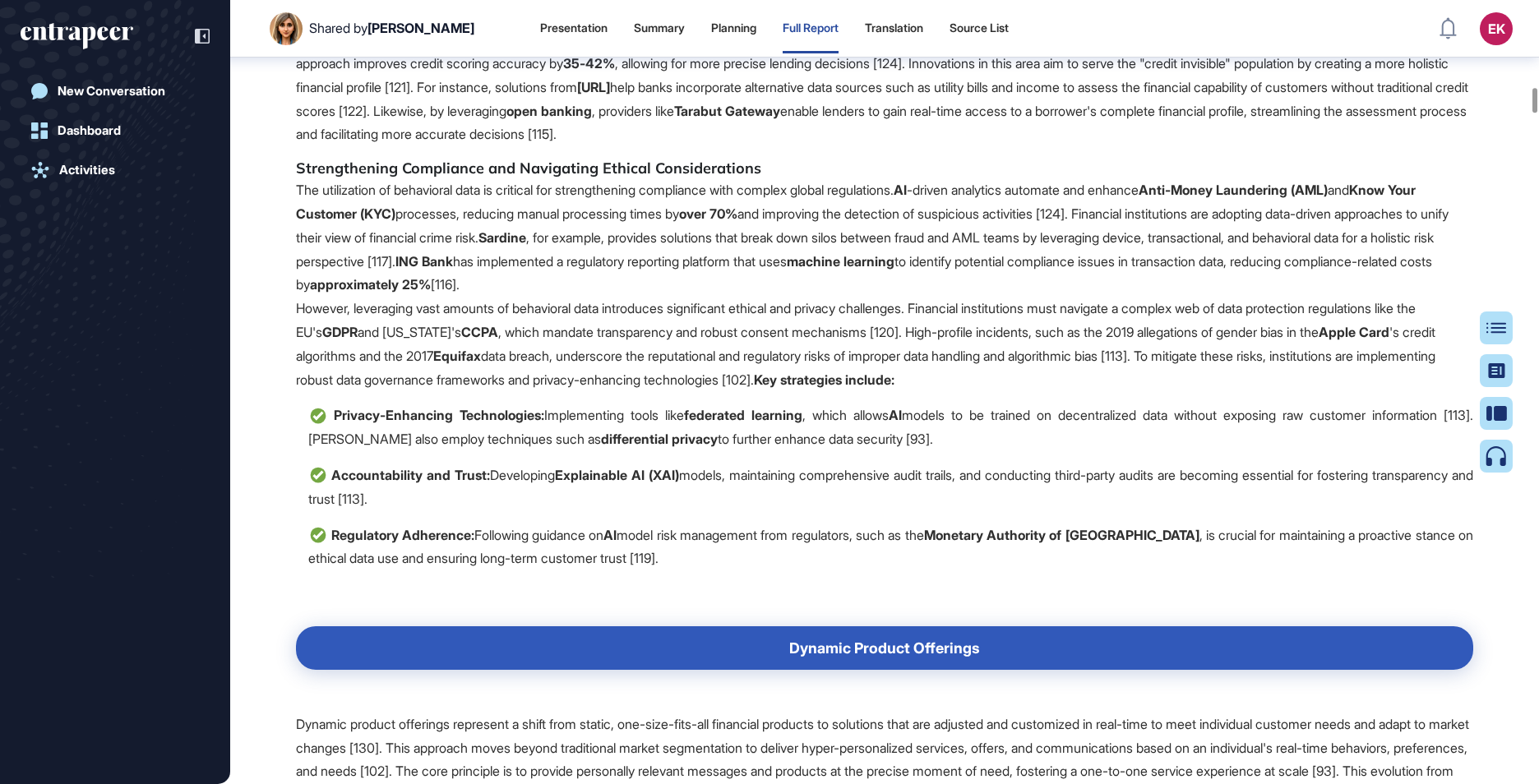
scroll to position [13319, 0]
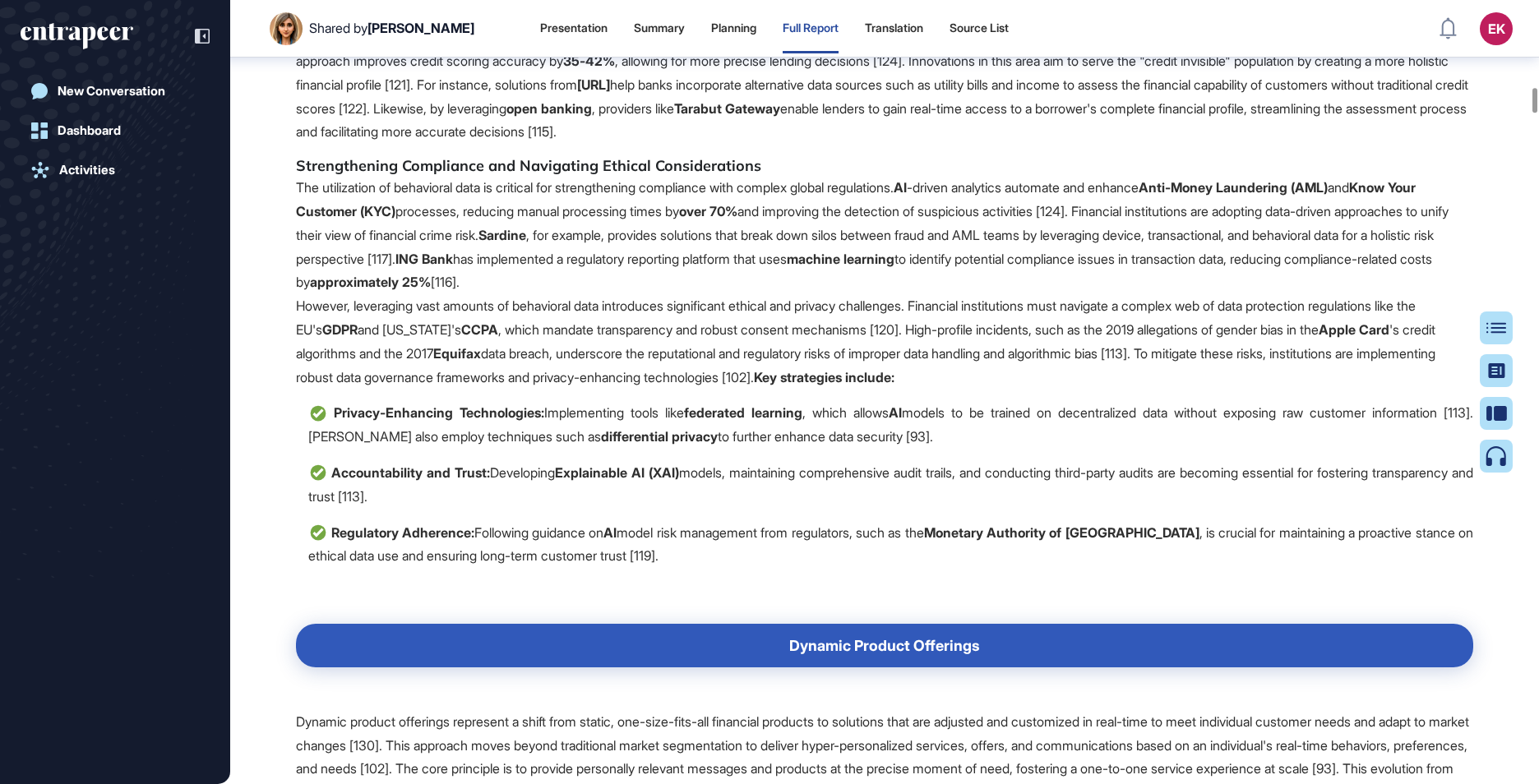
click at [773, 144] on p "Beyond fraud, behavioral analytics enhances credit scoring by incorporating dat…" at bounding box center [884, 84] width 1177 height 119
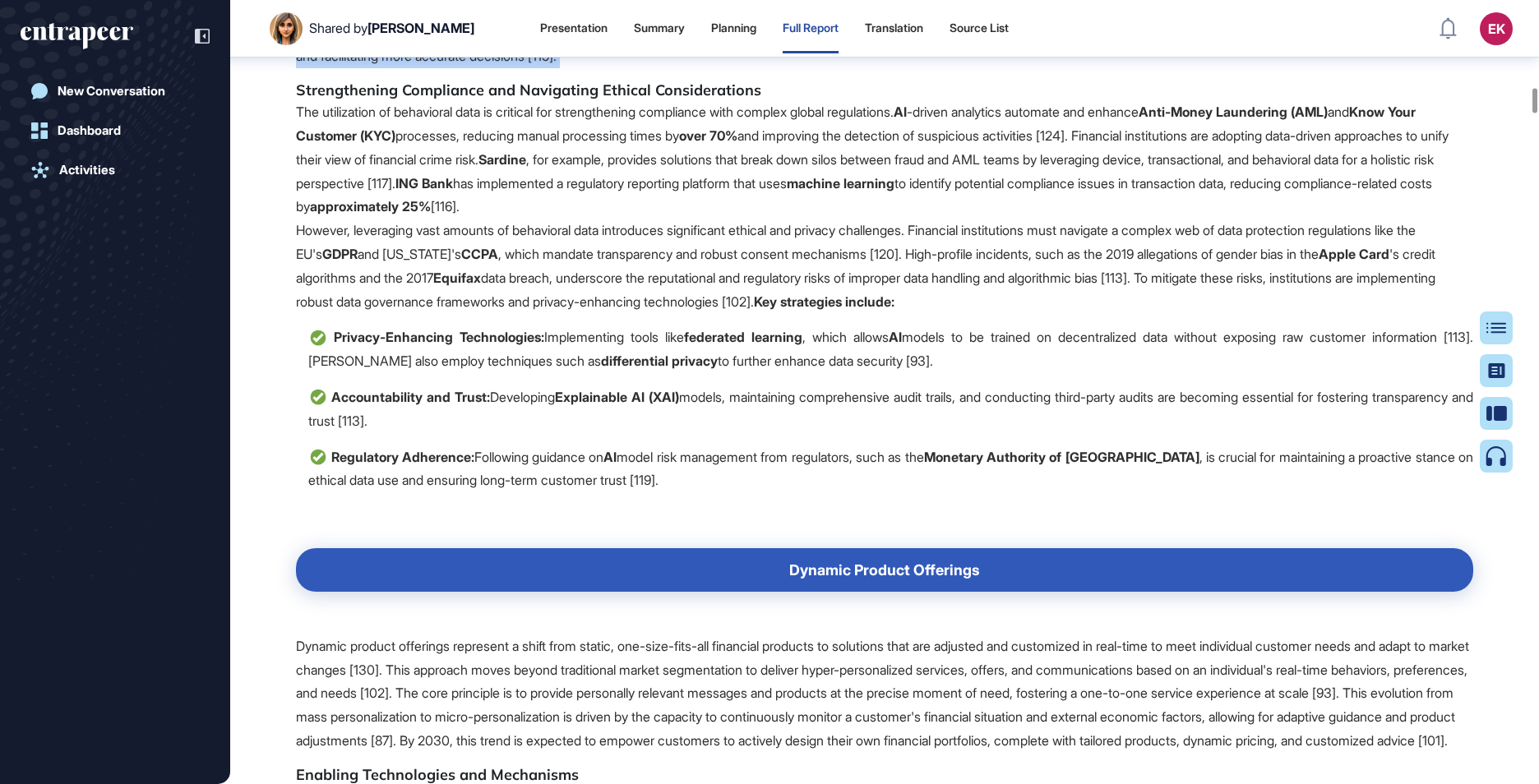
scroll to position [13425, 0]
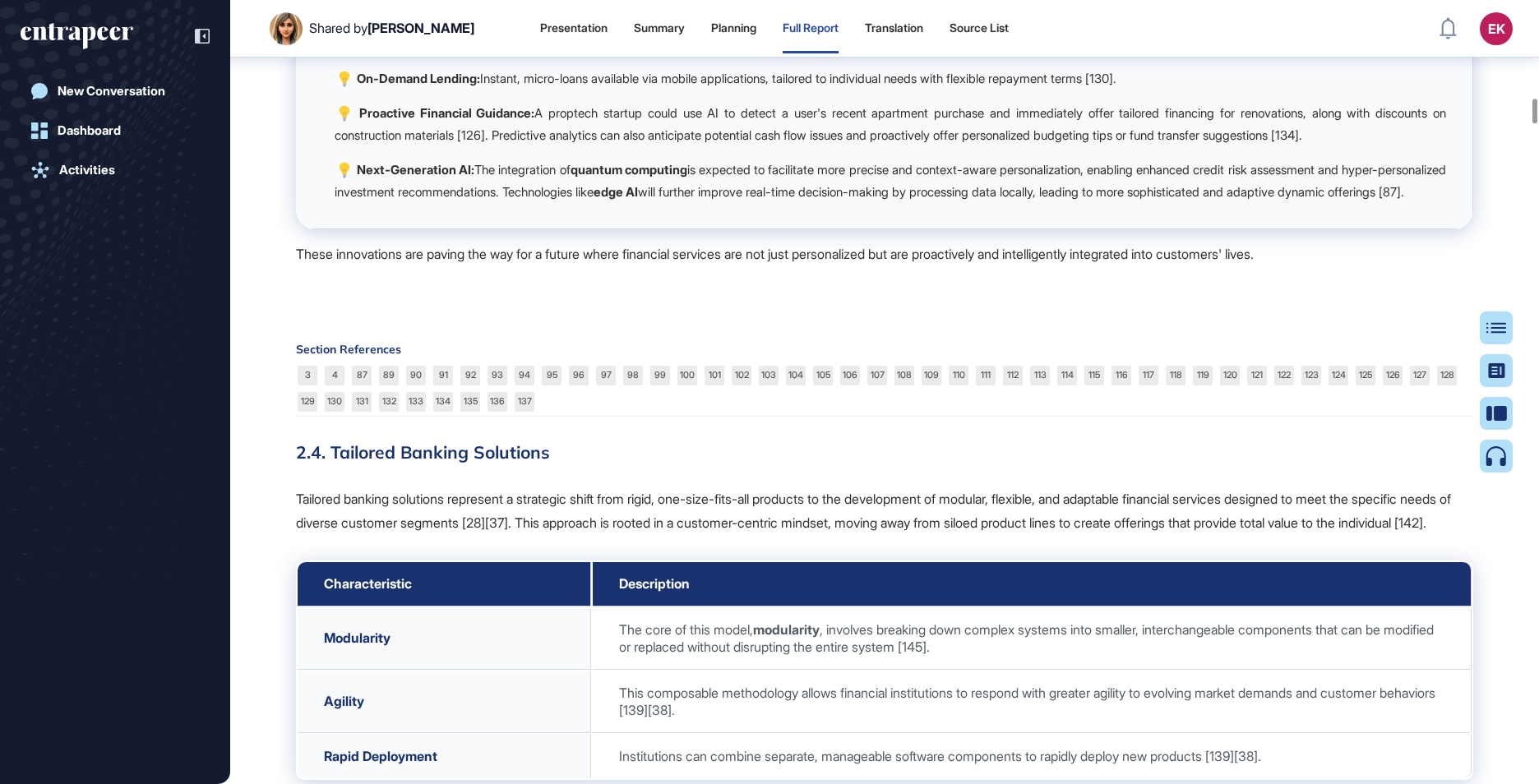
scroll to position [14970, 0]
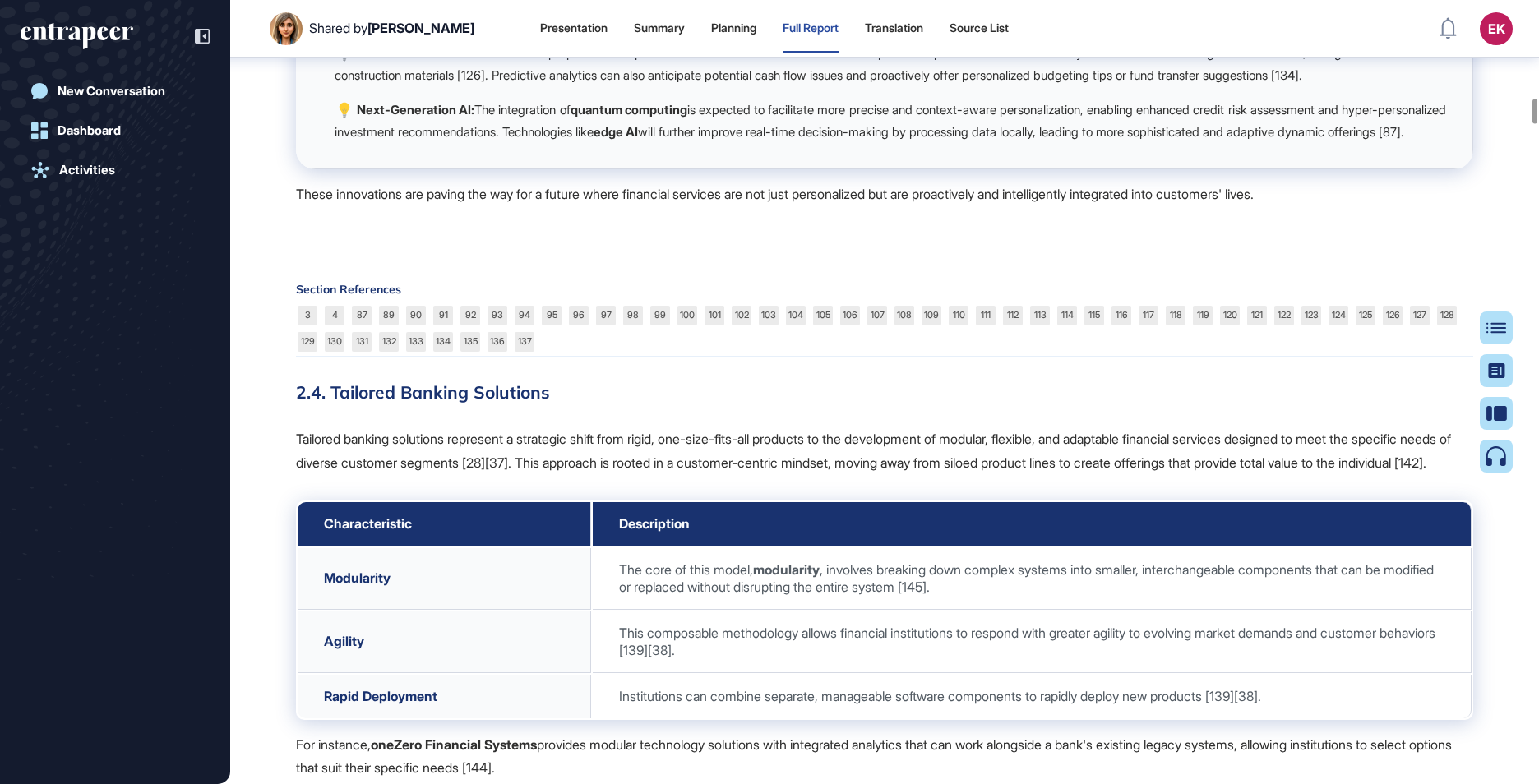
drag, startPoint x: 773, startPoint y: 489, endPoint x: 820, endPoint y: 525, distance: 59.2
drag, startPoint x: 687, startPoint y: 691, endPoint x: 345, endPoint y: 653, distance: 344.1
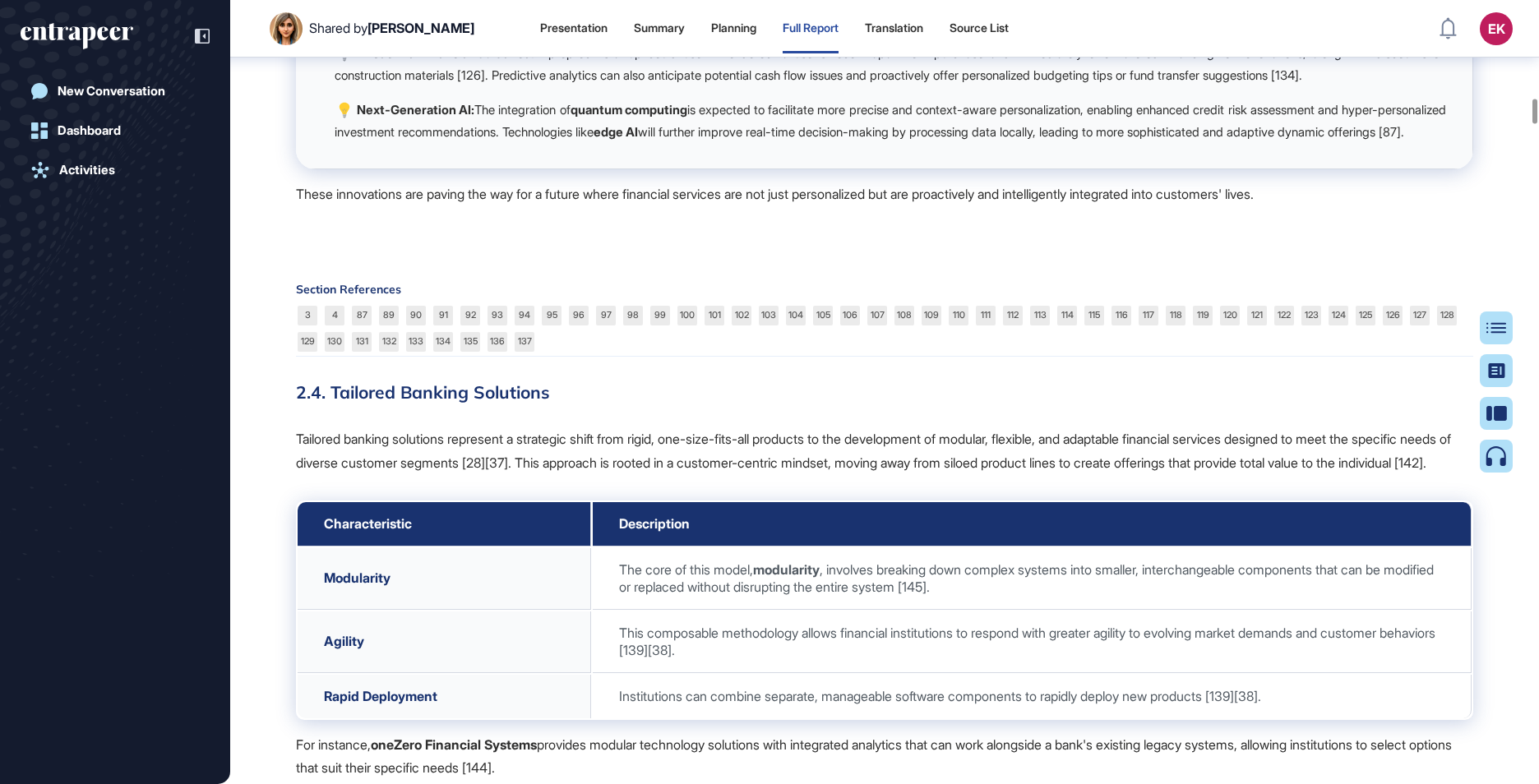
click at [345, 143] on p "Next-Generation AI: The integration of quantum computing is expected to facilit…" at bounding box center [890, 120] width 1112 height 44
drag, startPoint x: 453, startPoint y: 660, endPoint x: 810, endPoint y: 669, distance: 357.1
click at [810, 143] on p "Next-Generation AI: The integration of quantum computing is expected to facilit…" at bounding box center [890, 120] width 1112 height 44
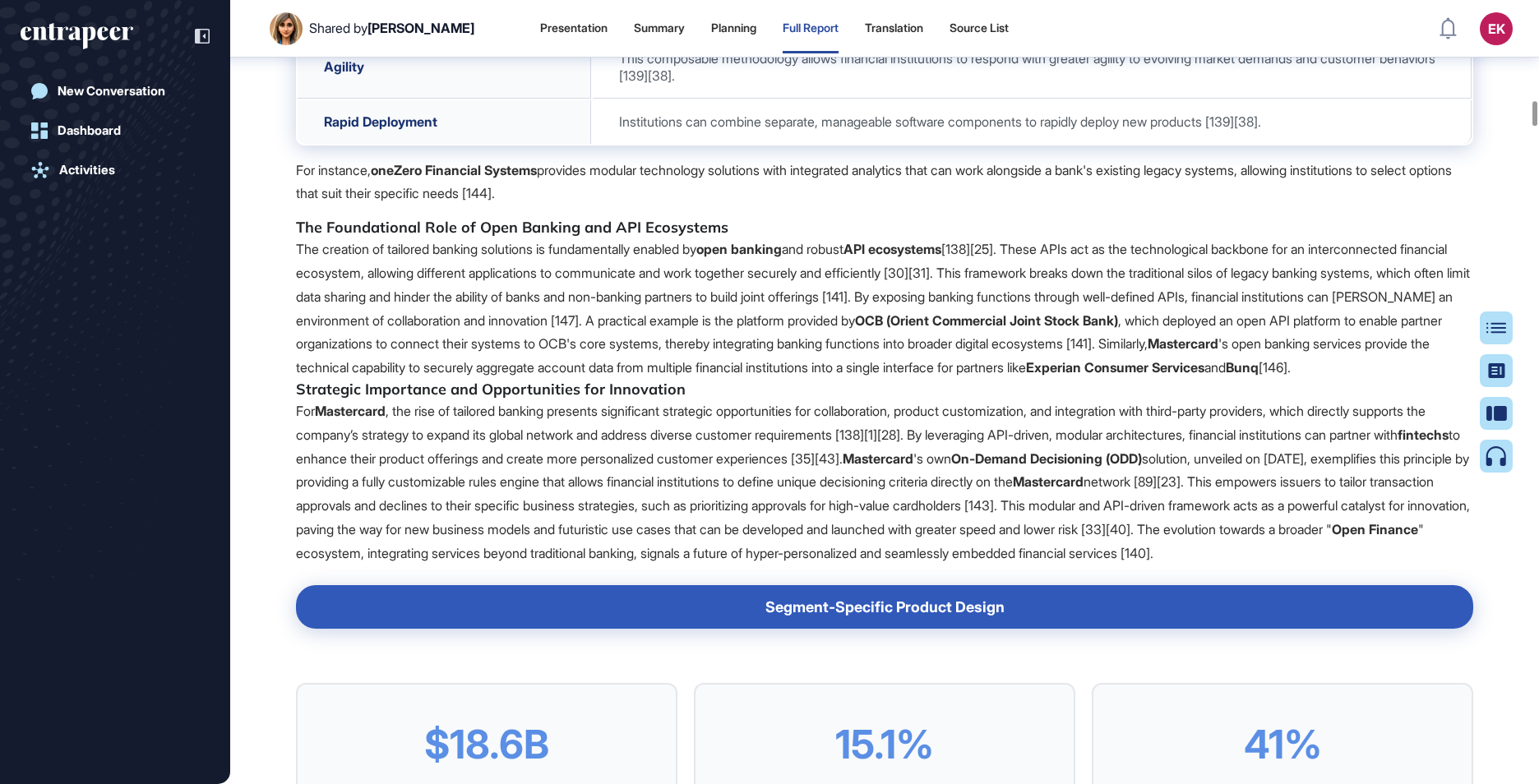
scroll to position [15546, 0]
drag, startPoint x: 568, startPoint y: 466, endPoint x: 323, endPoint y: 410, distance: 251.3
drag, startPoint x: 583, startPoint y: 454, endPoint x: 596, endPoint y: 465, distance: 17.0
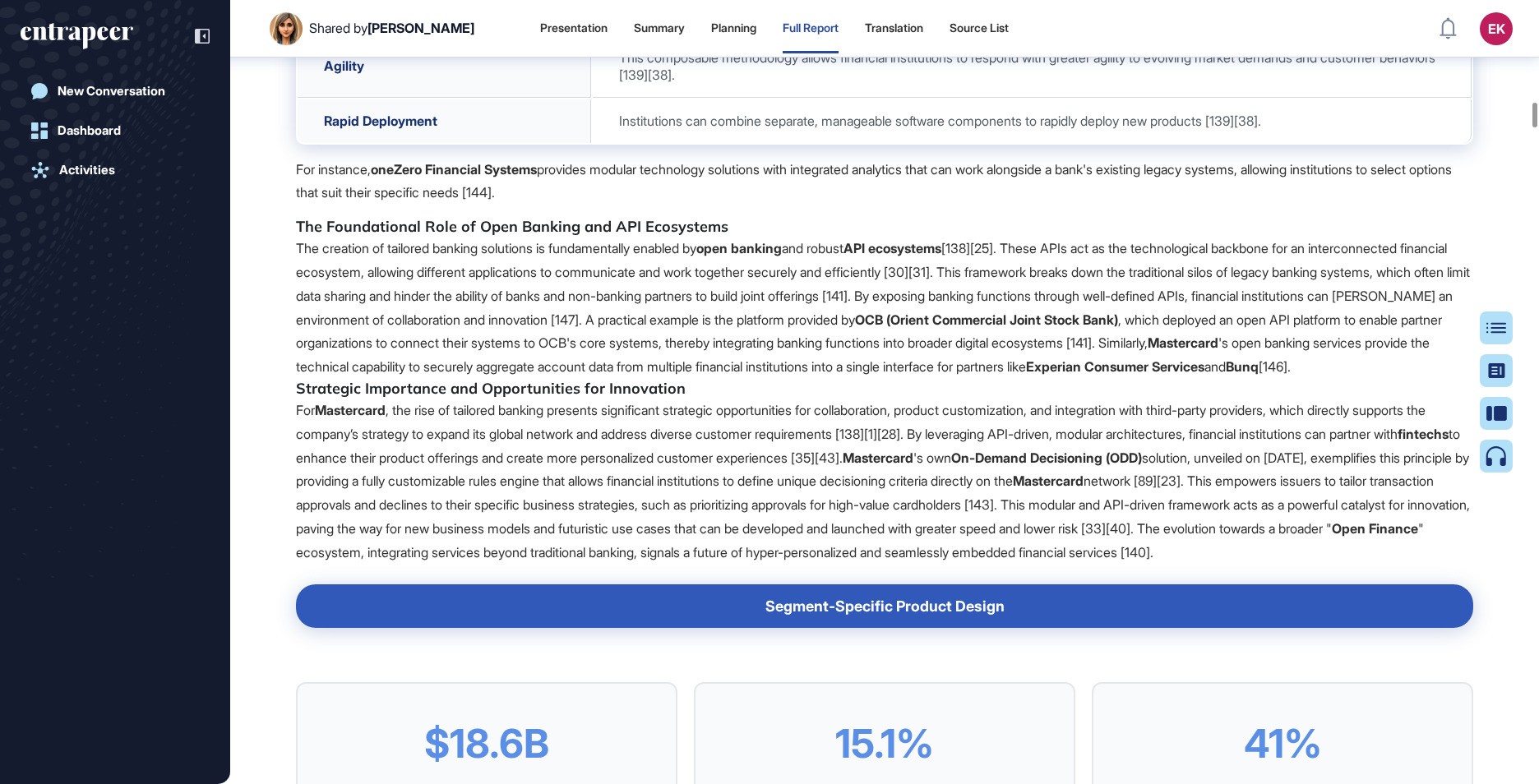
drag, startPoint x: 419, startPoint y: 443, endPoint x: 588, endPoint y: 463, distance: 170.2
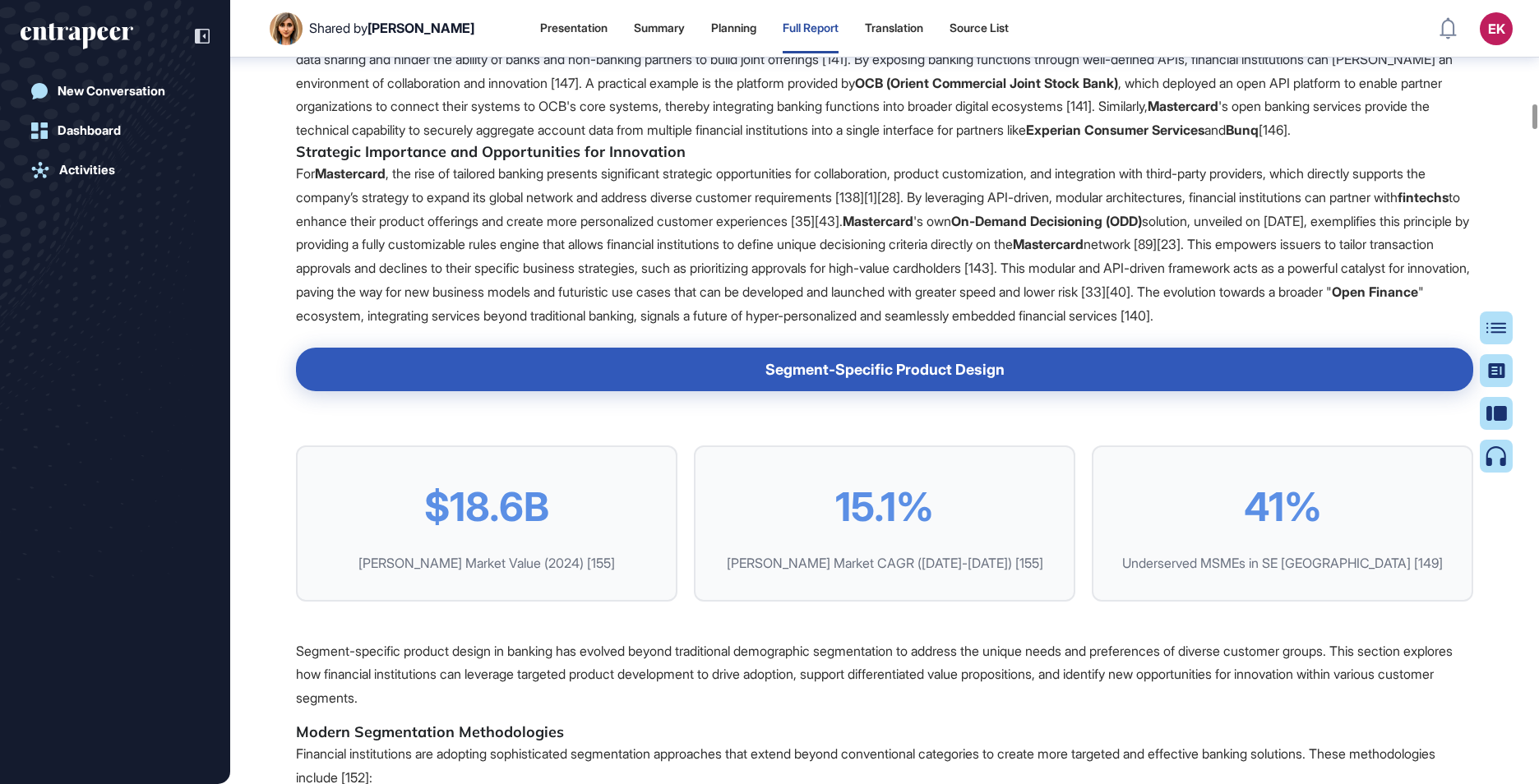
scroll to position [15792, 0]
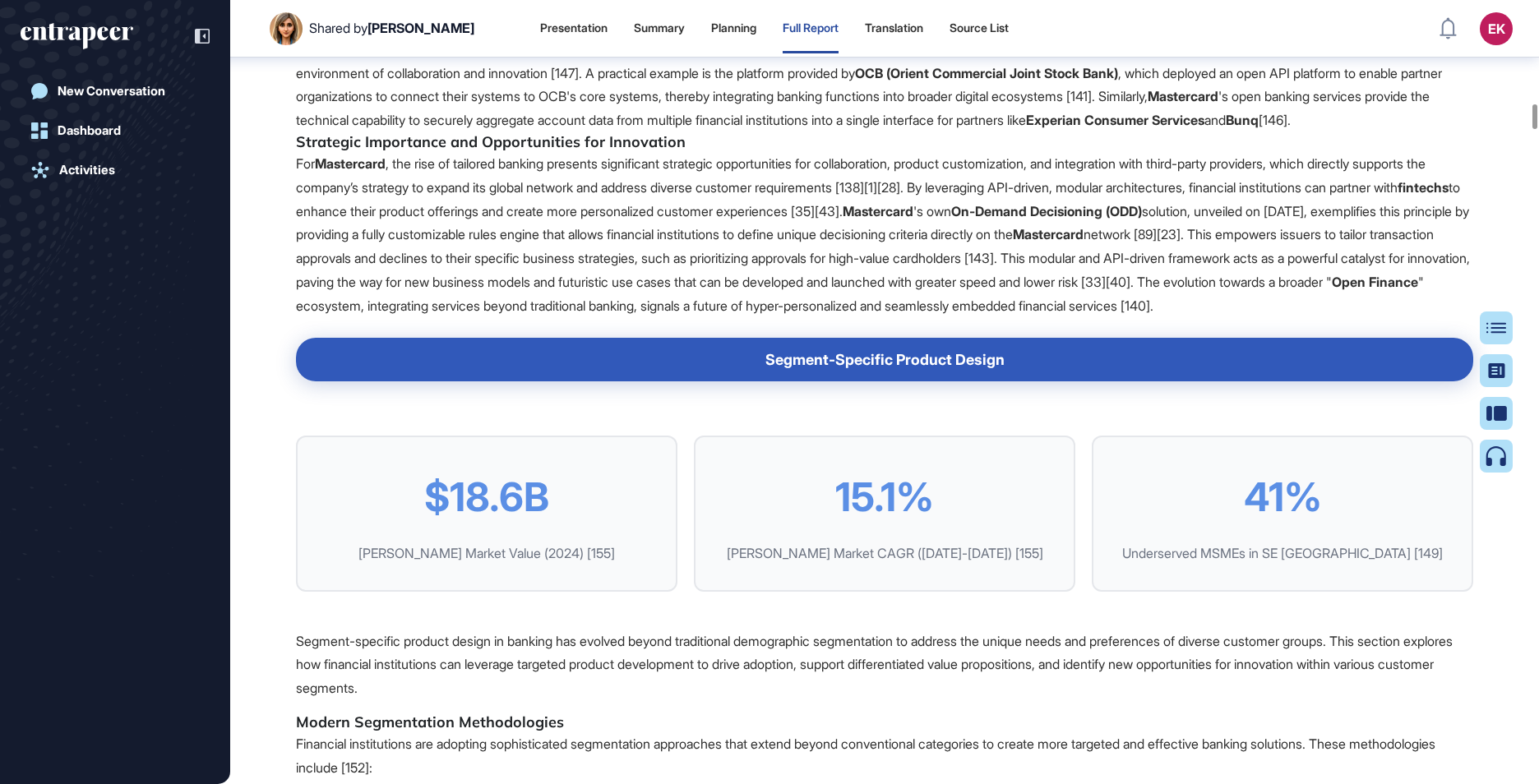
drag, startPoint x: 375, startPoint y: 502, endPoint x: 551, endPoint y: 517, distance: 176.6
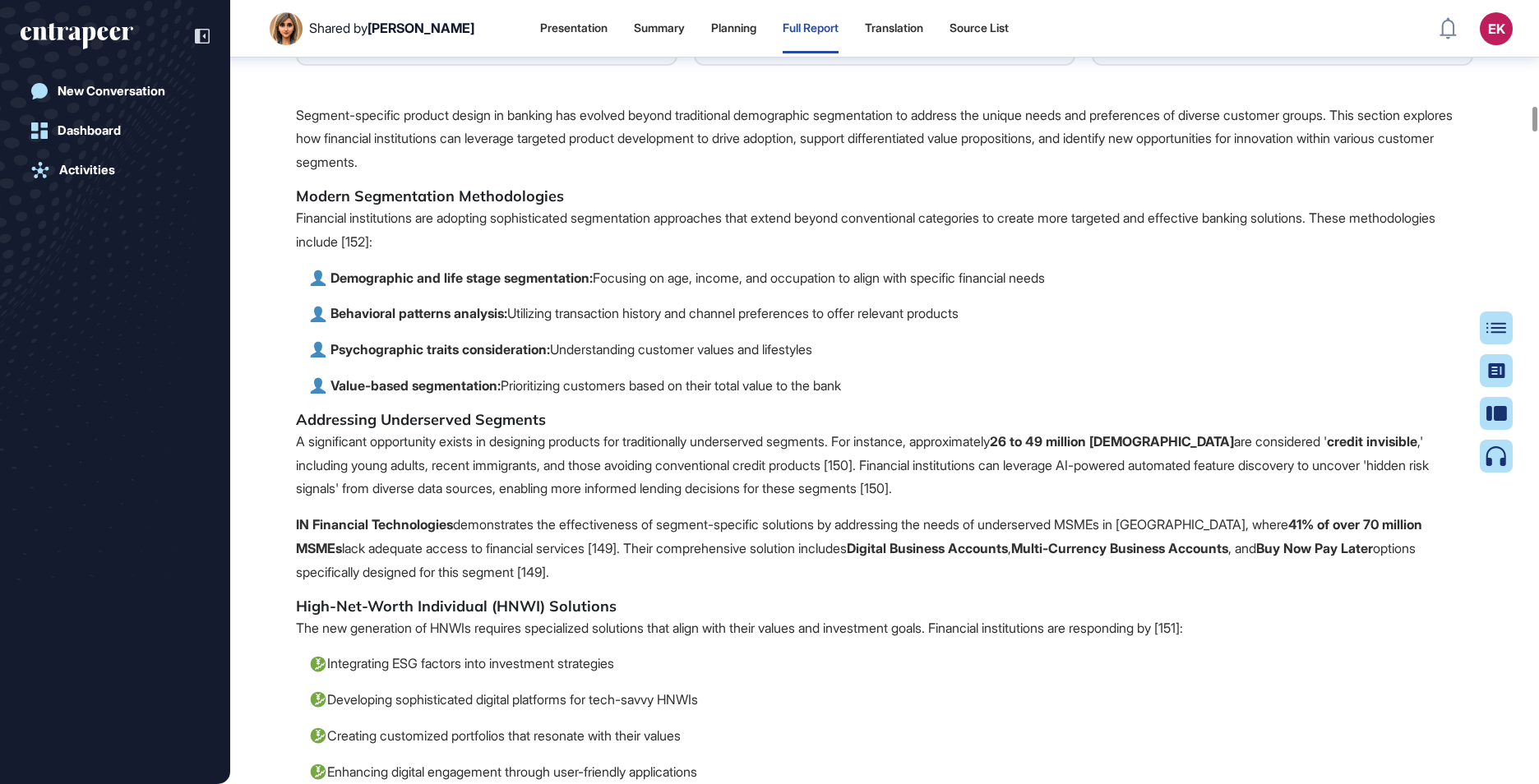
scroll to position [15980, 0]
